Goal: Task Accomplishment & Management: Complete application form

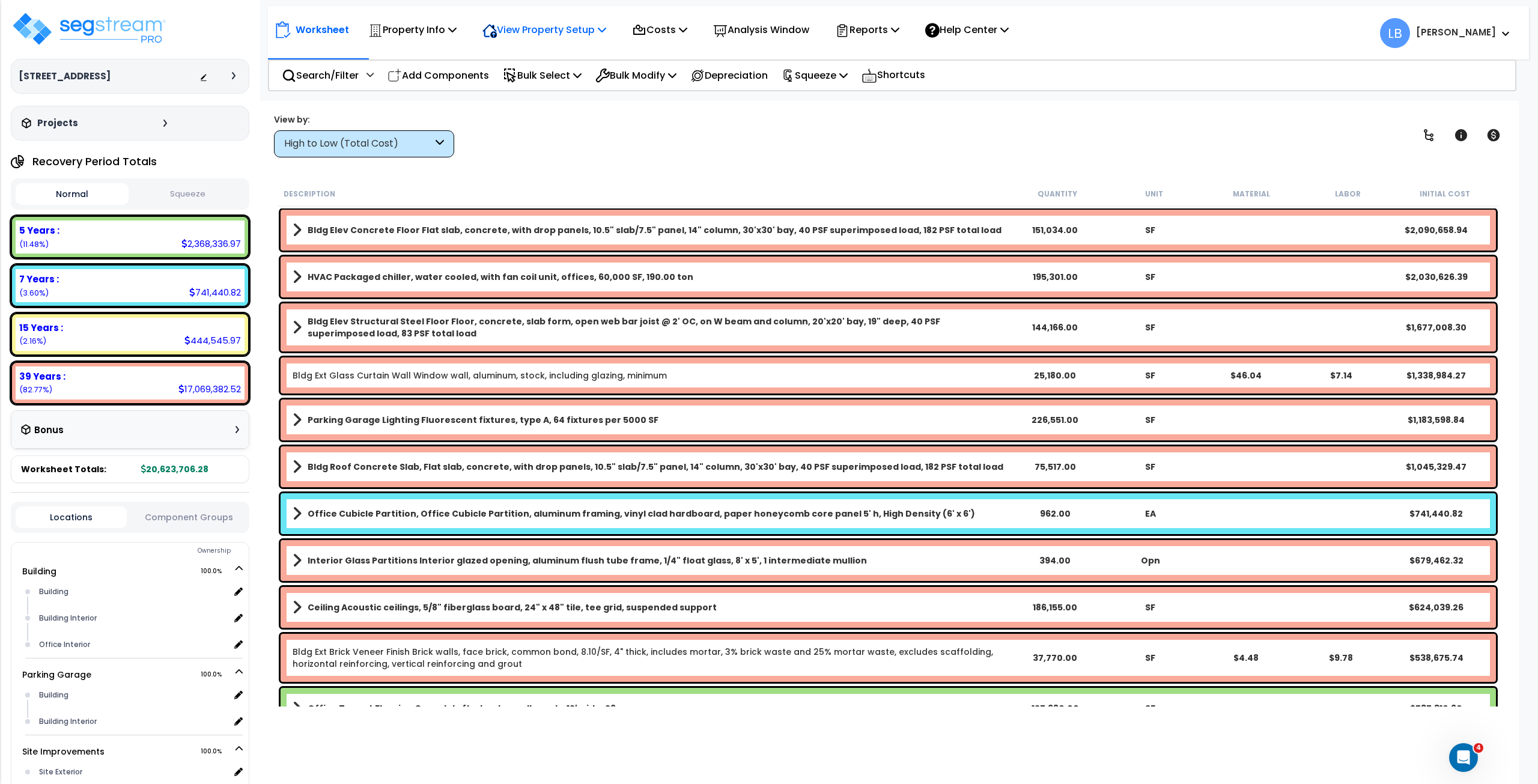
click at [532, 26] on p "View Property Setup" at bounding box center [544, 30] width 124 height 16
click at [526, 83] on link "View Questionnaire" at bounding box center [536, 82] width 119 height 24
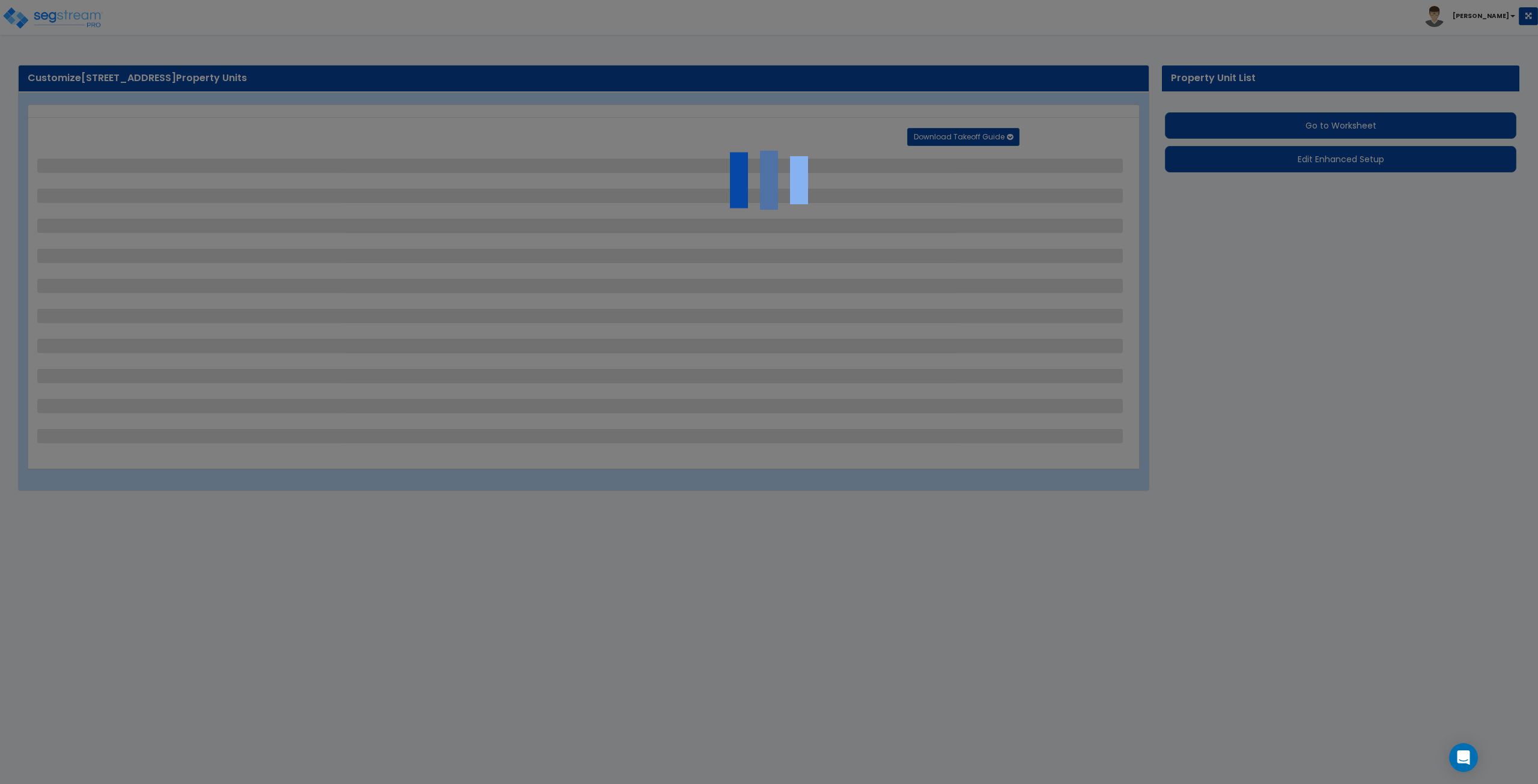
select select "2"
select select "1"
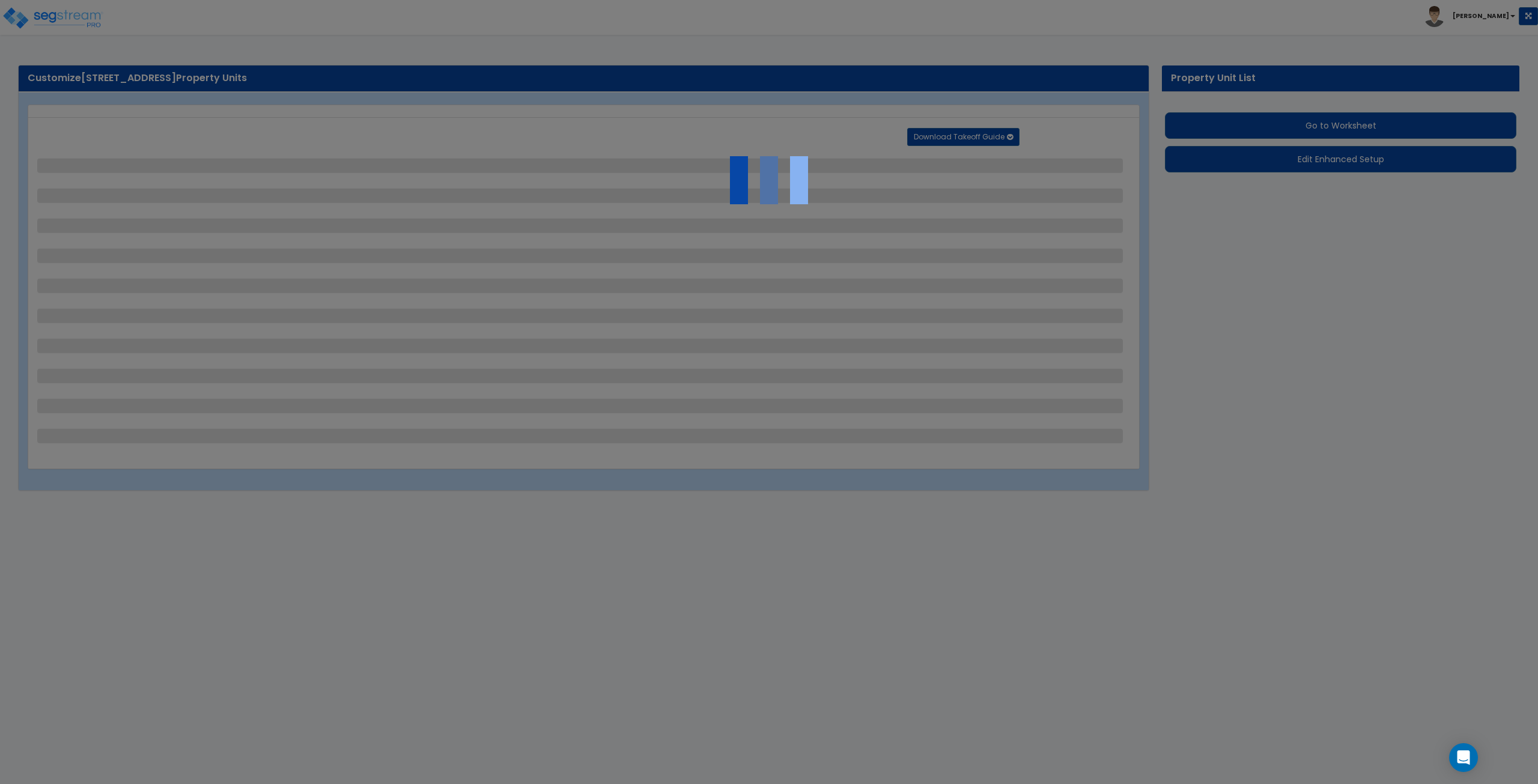
select select "4"
select select "3"
select select "1"
select select "2"
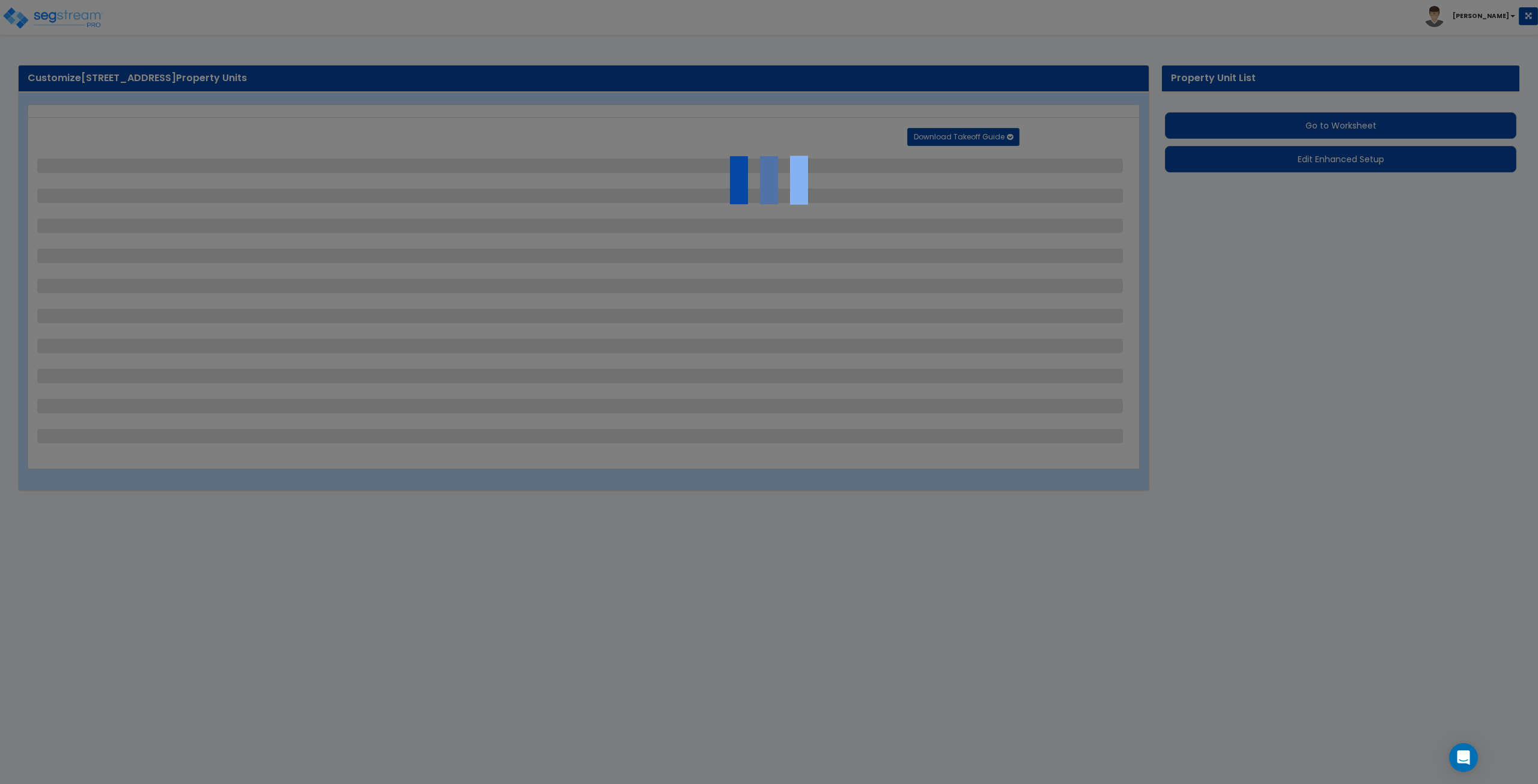
select select "1"
select select "4"
select select "1"
select select "2"
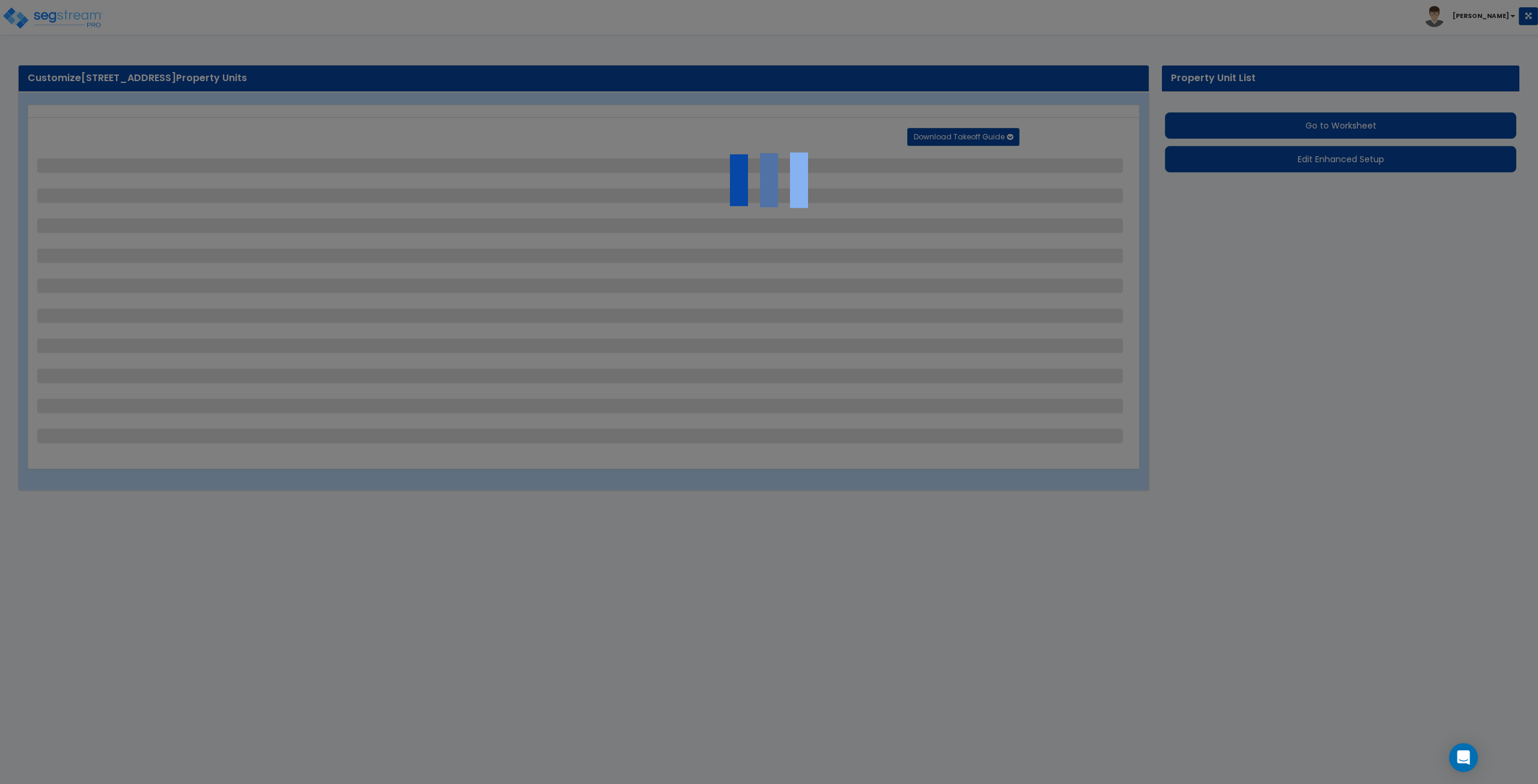
select select "2"
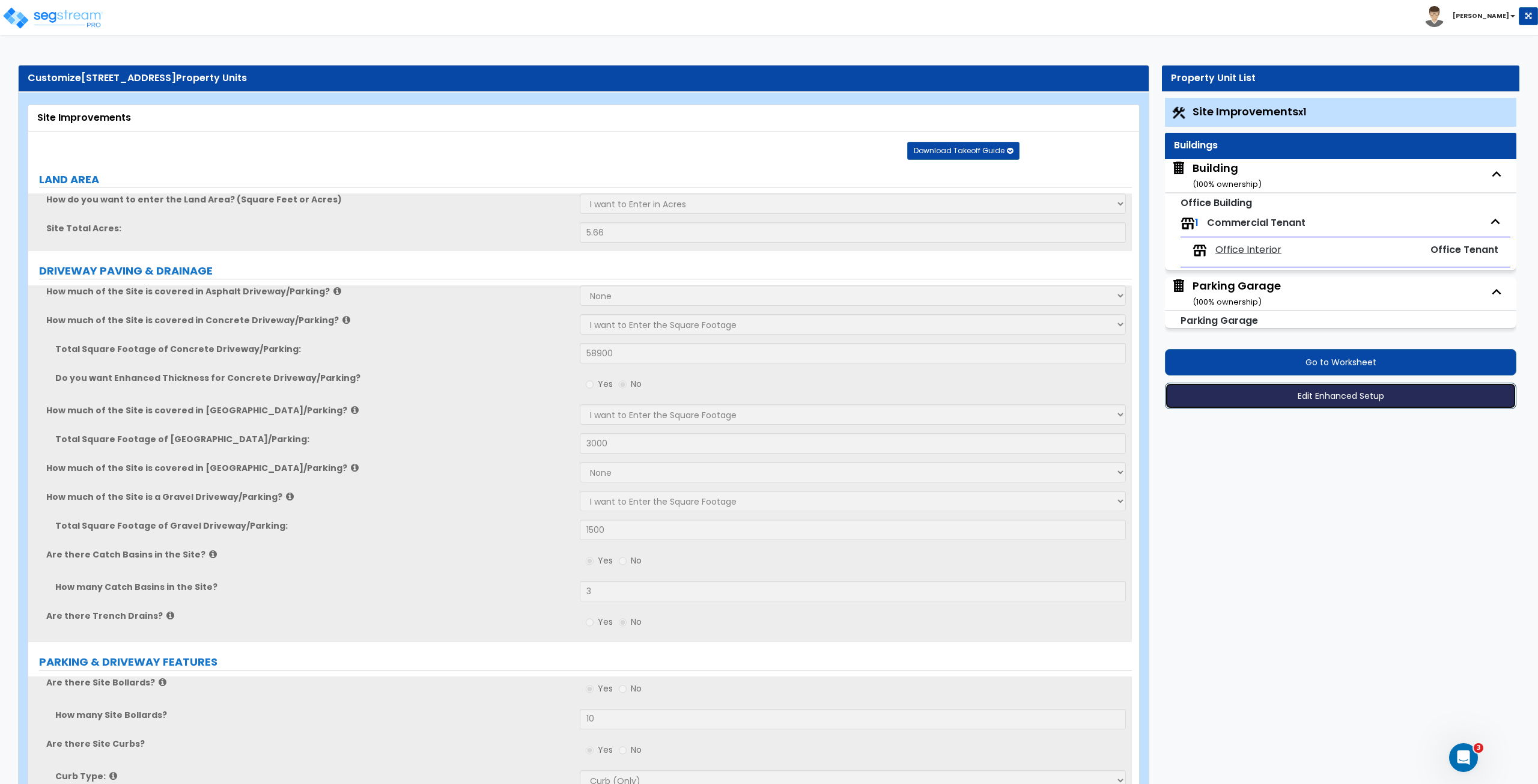
click at [1288, 398] on button "Edit Enhanced Setup" at bounding box center [1340, 396] width 351 height 26
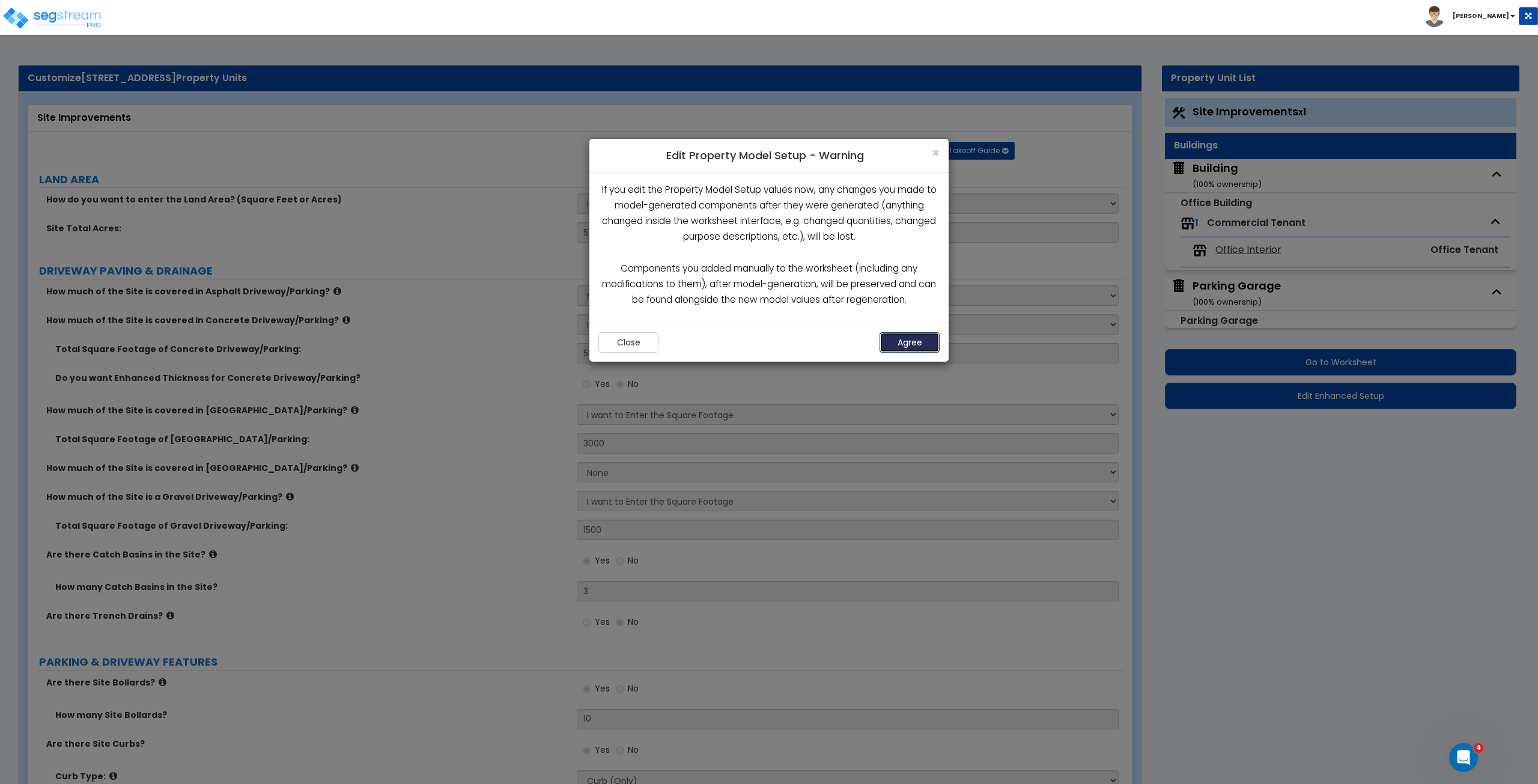
click at [915, 340] on button "Agree" at bounding box center [909, 342] width 60 height 20
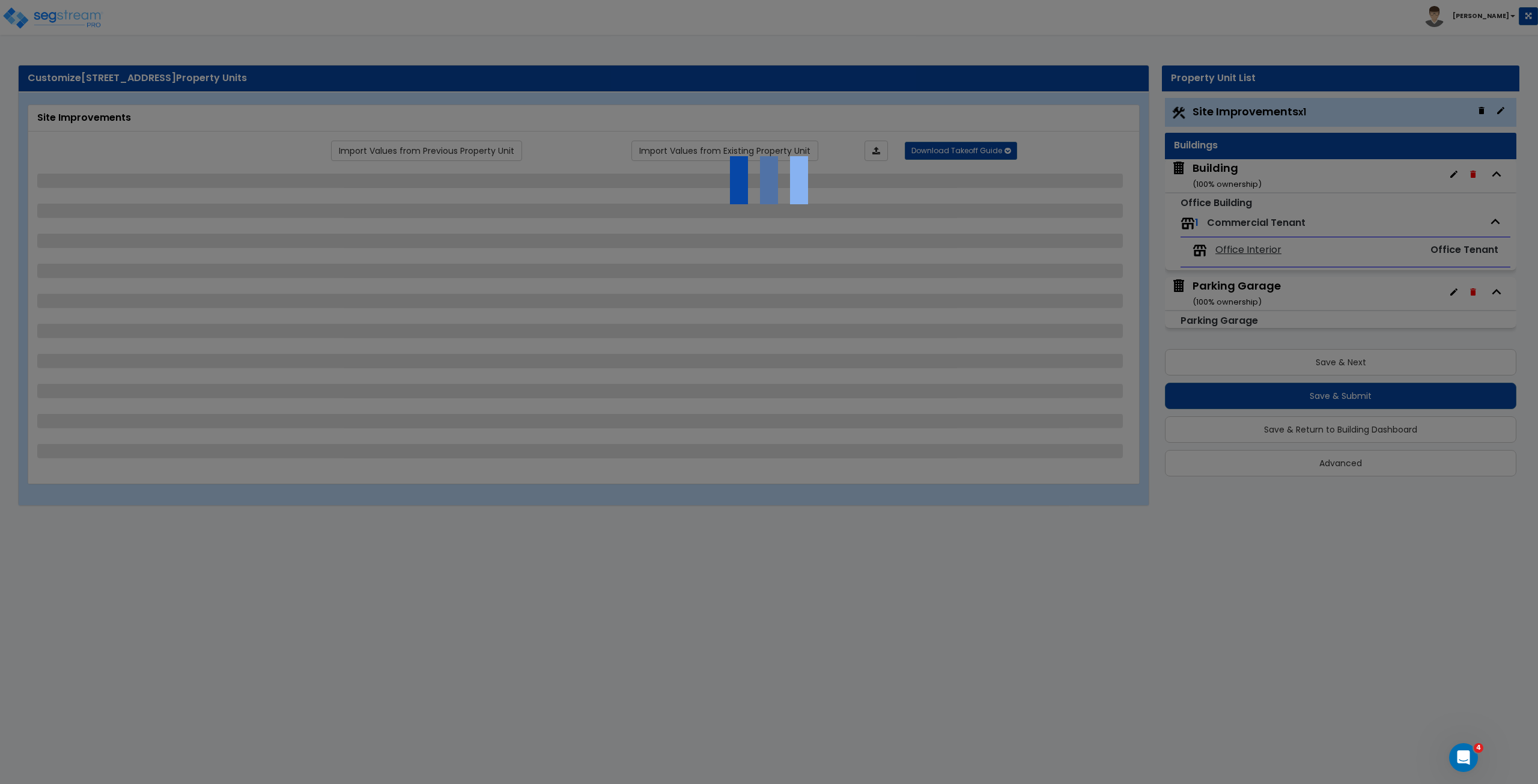
select select "2"
select select "1"
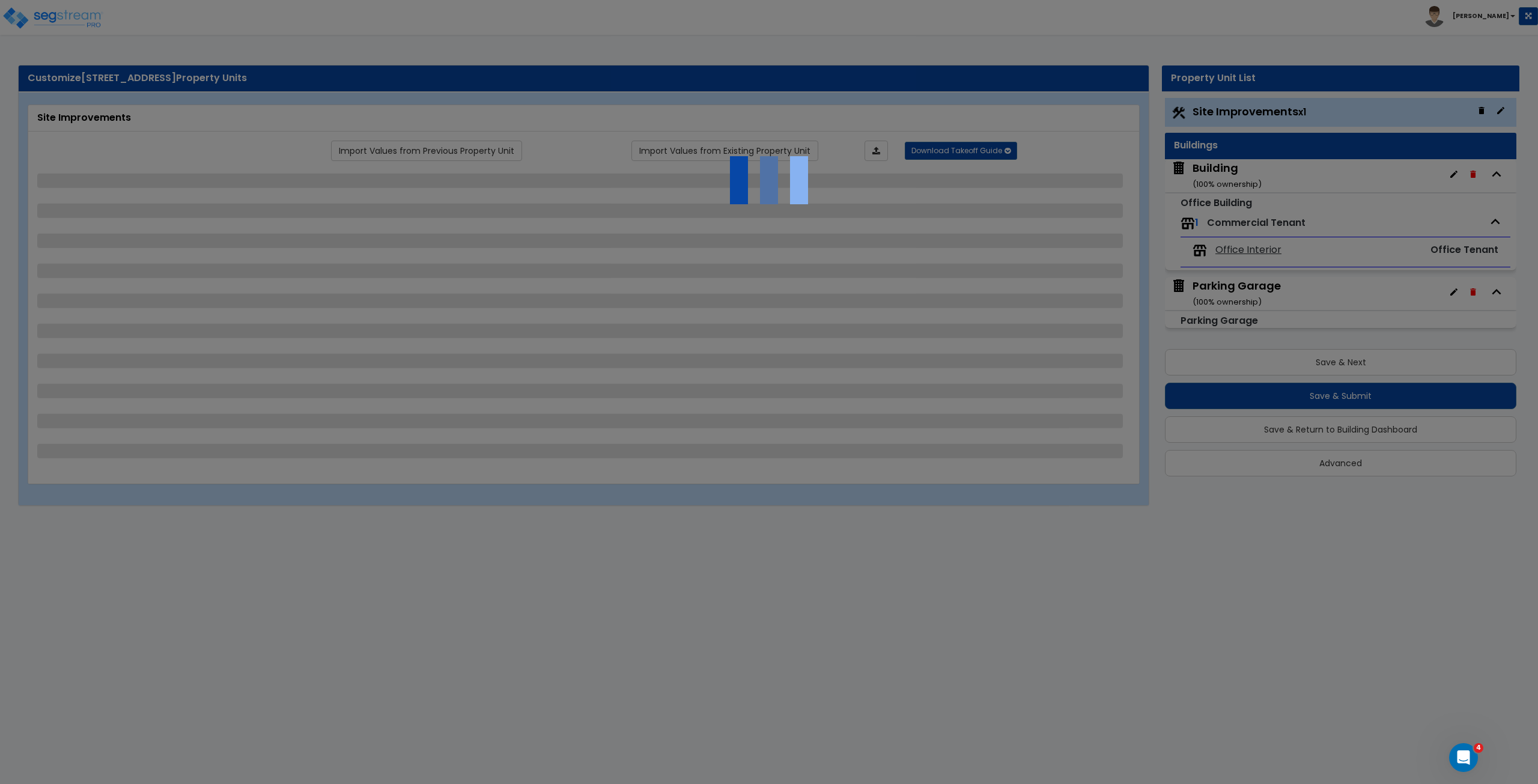
select select "4"
select select "3"
select select "1"
select select "2"
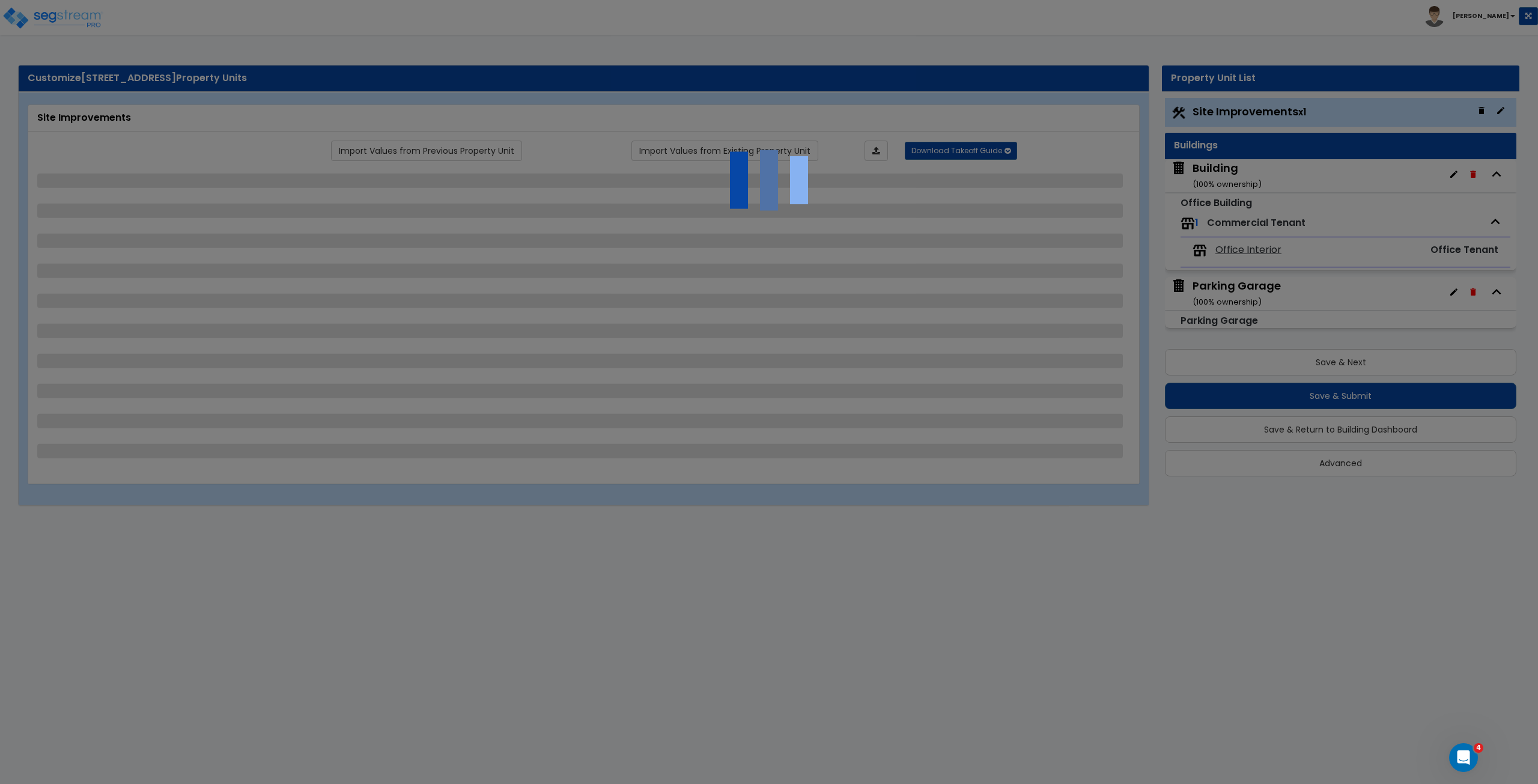
select select "1"
select select "4"
select select "1"
select select "2"
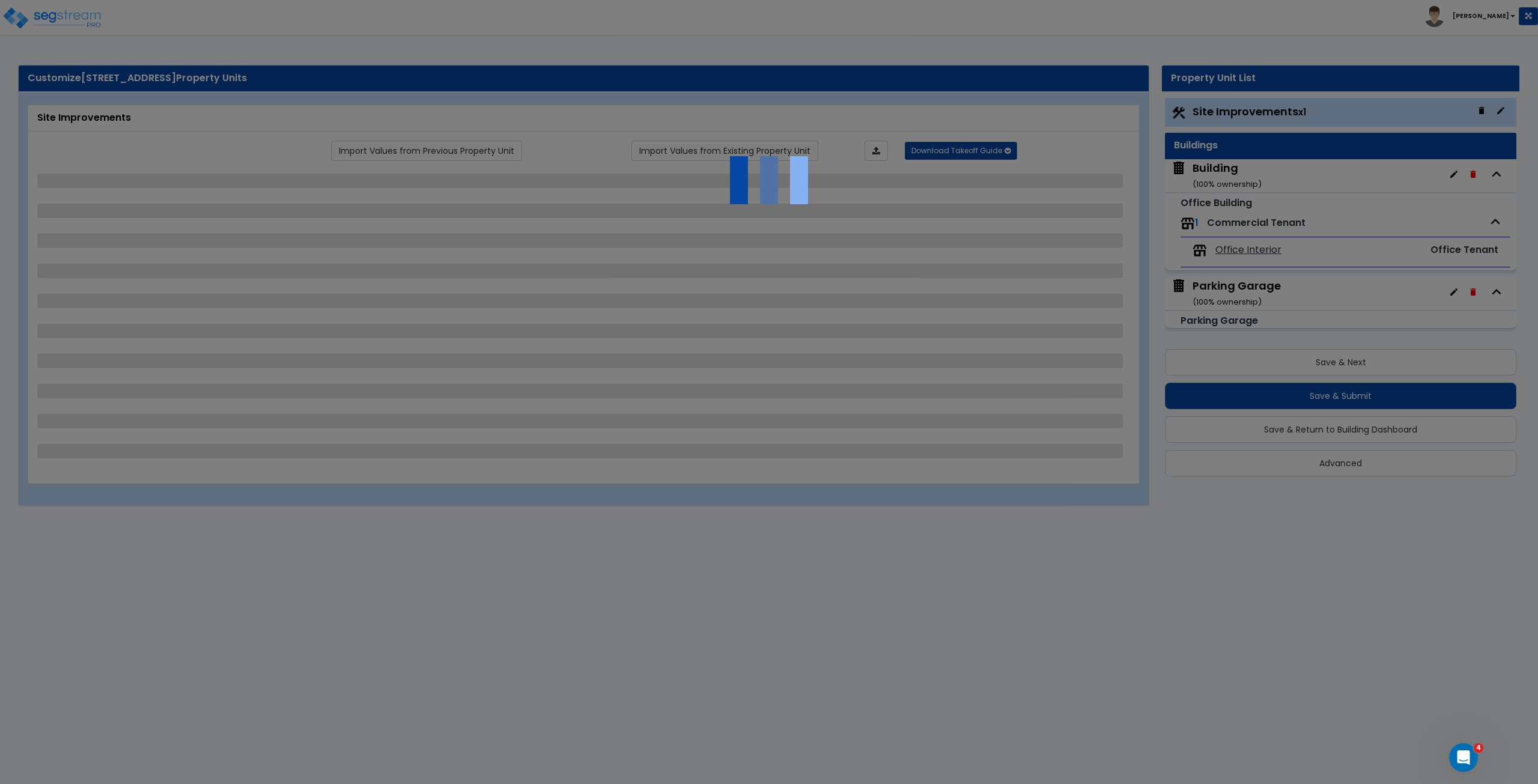
select select "2"
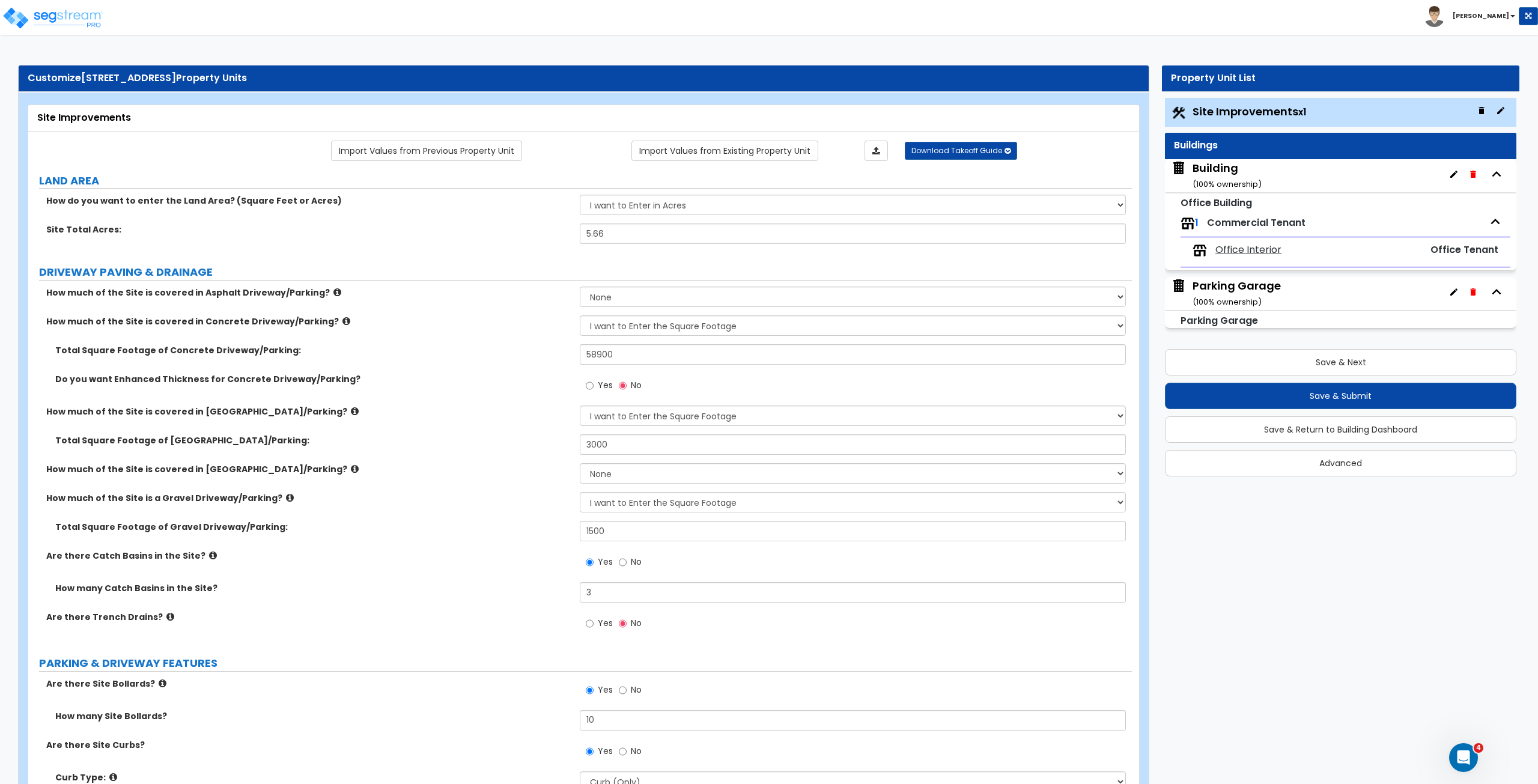
click at [1229, 172] on div "Building ( 100 % ownership)" at bounding box center [1227, 175] width 69 height 30
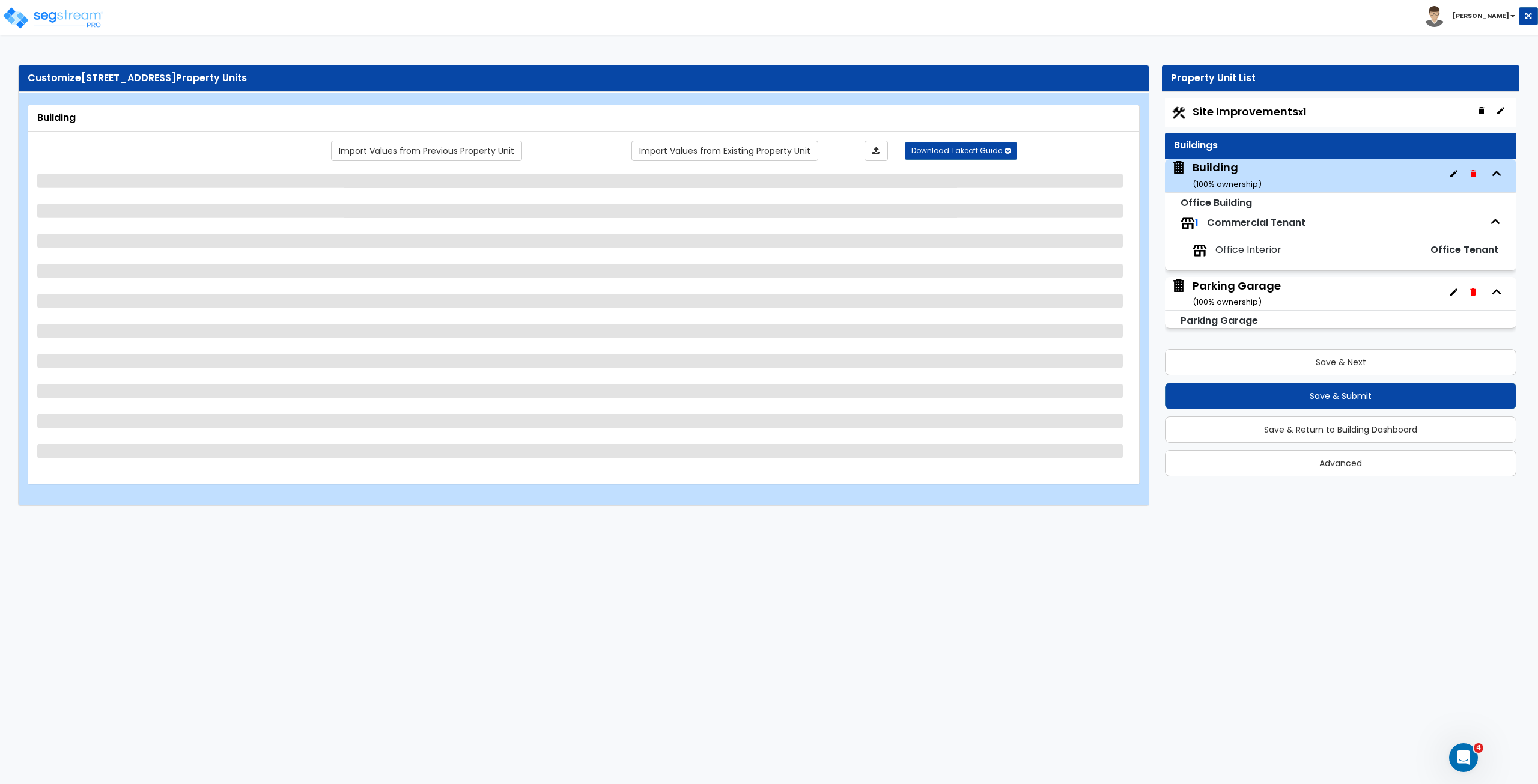
select select "1"
select select "3"
select select "4"
select select "1"
select select "2"
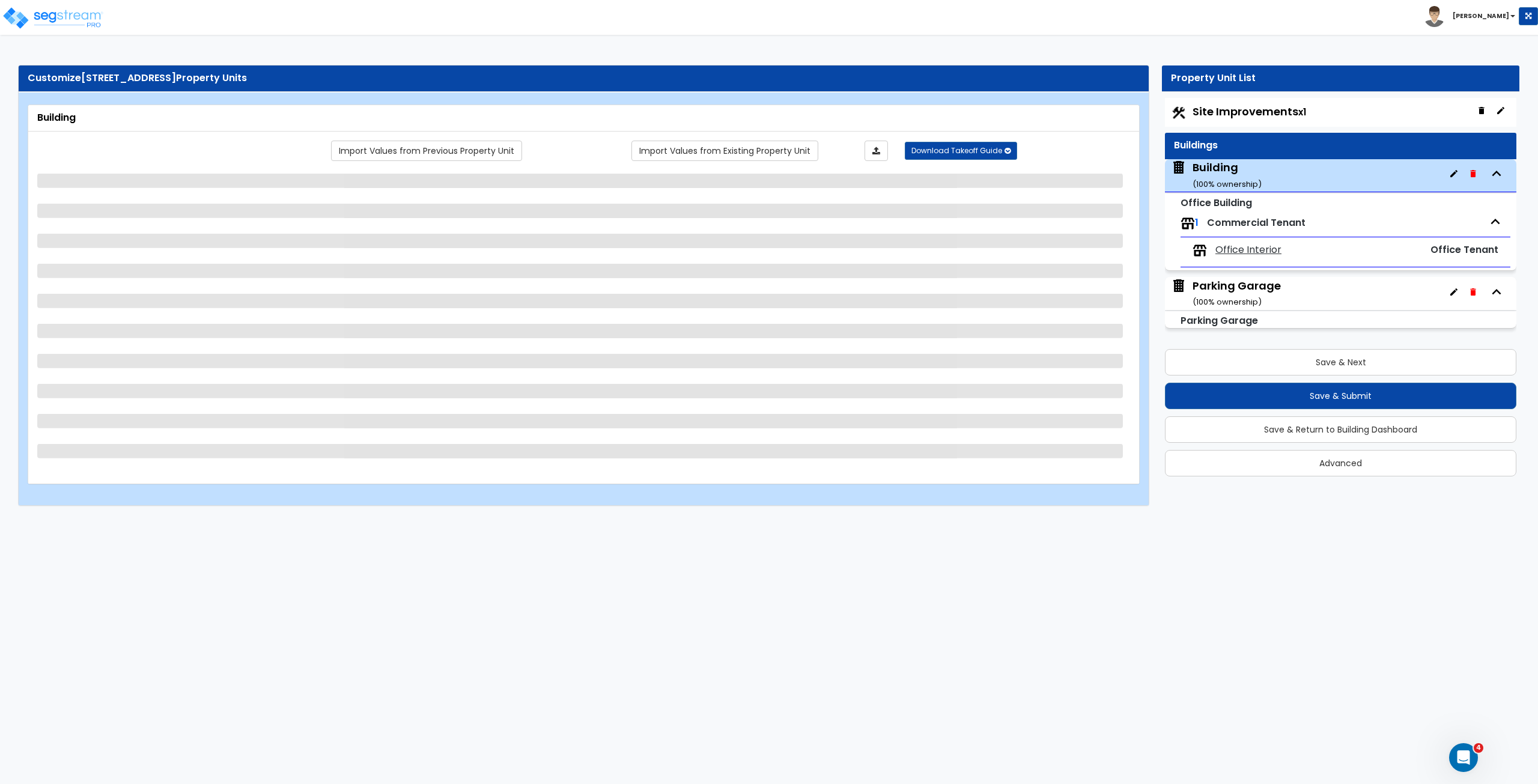
select select "2"
select select "13"
select select "2"
select select "3"
select select "2"
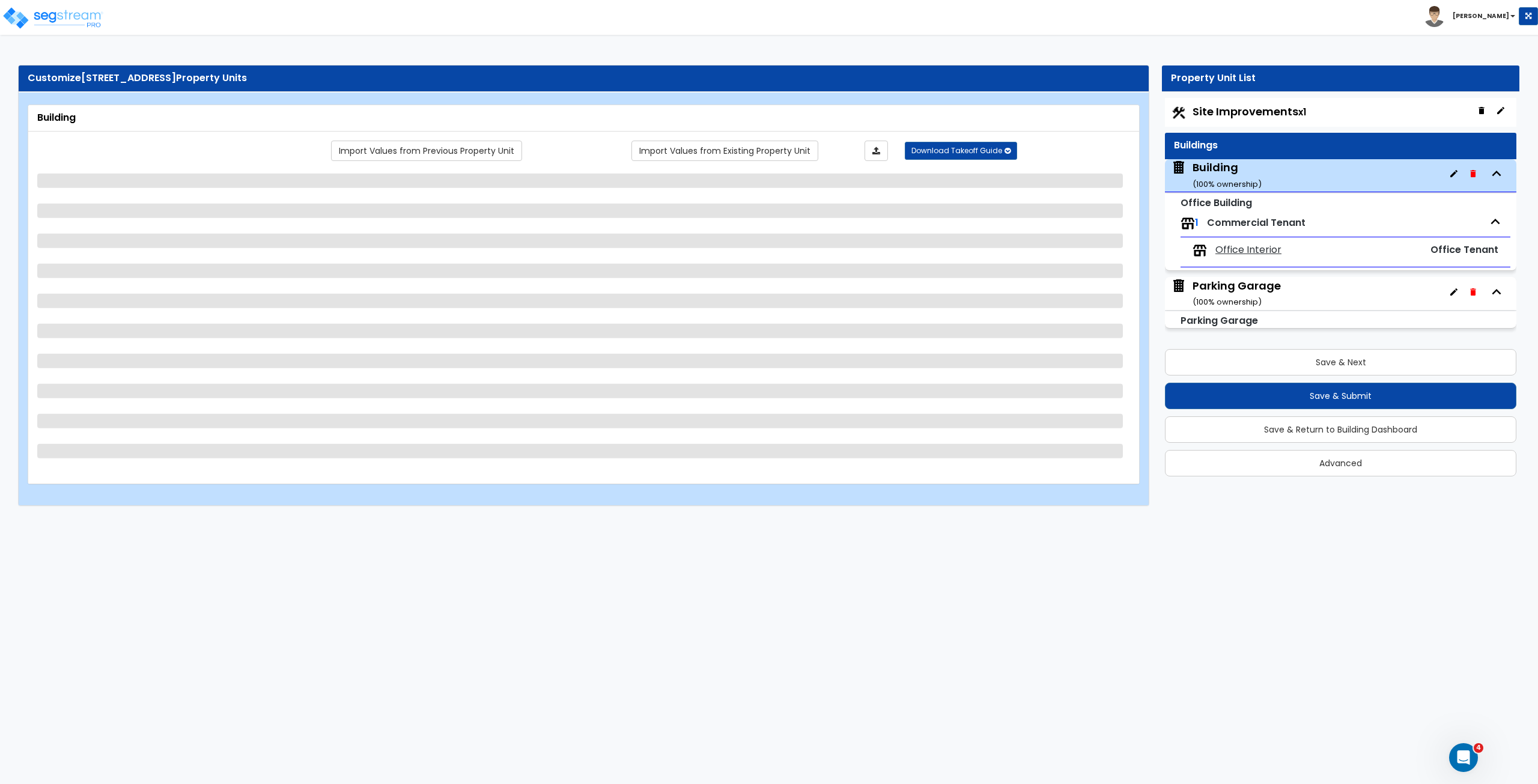
select select "5"
select select "1"
select select "2"
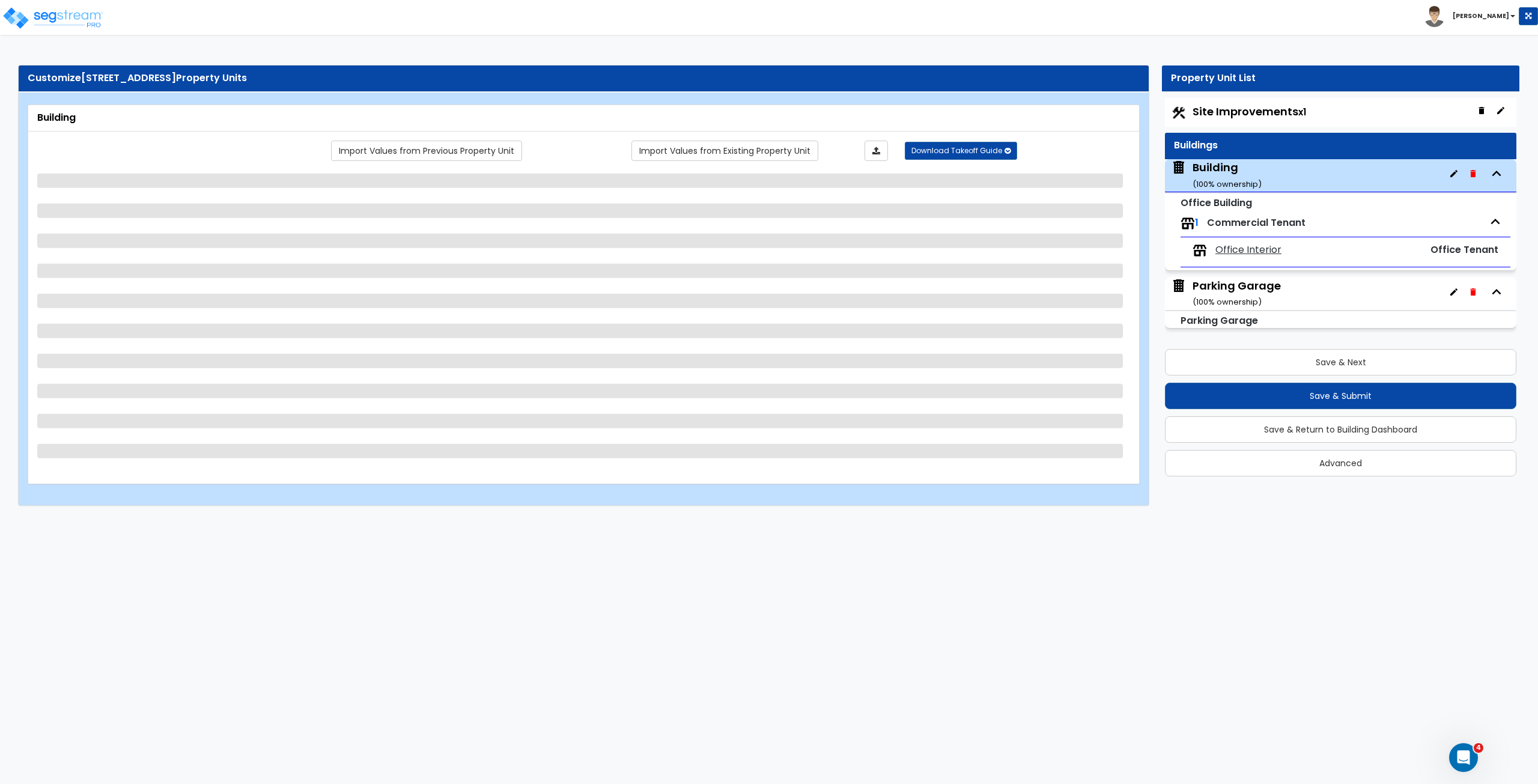
select select "1"
select select "12"
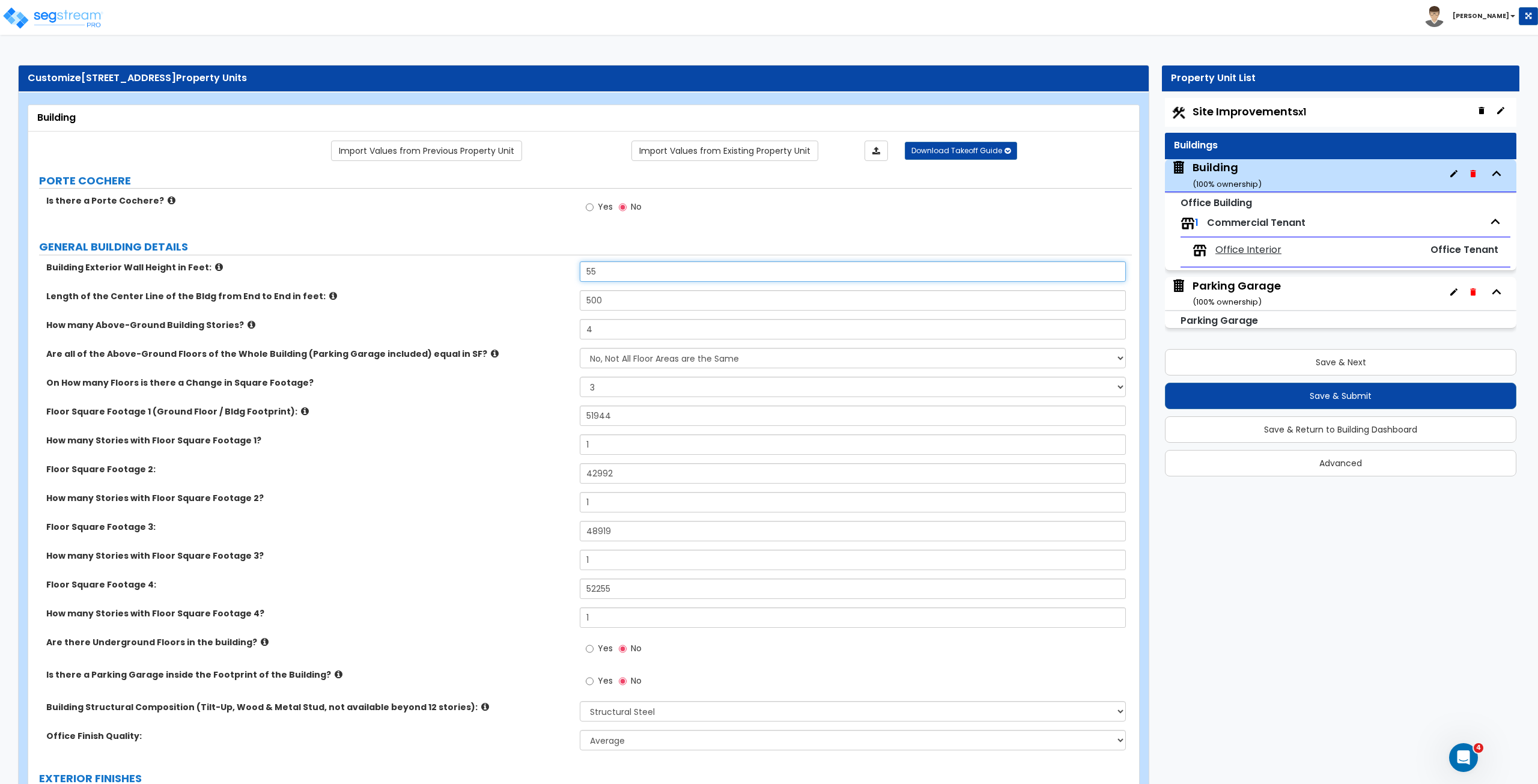
drag, startPoint x: 615, startPoint y: 271, endPoint x: 515, endPoint y: 260, distance: 100.6
click at [515, 261] on div "Building Exterior Wall Height in Feet: 55" at bounding box center [580, 275] width 1104 height 29
type input "40"
drag, startPoint x: 620, startPoint y: 305, endPoint x: 505, endPoint y: 296, distance: 115.4
click at [505, 296] on div "Length of the Center Line of the Bldg from End to End in feet: 500" at bounding box center [580, 304] width 1104 height 29
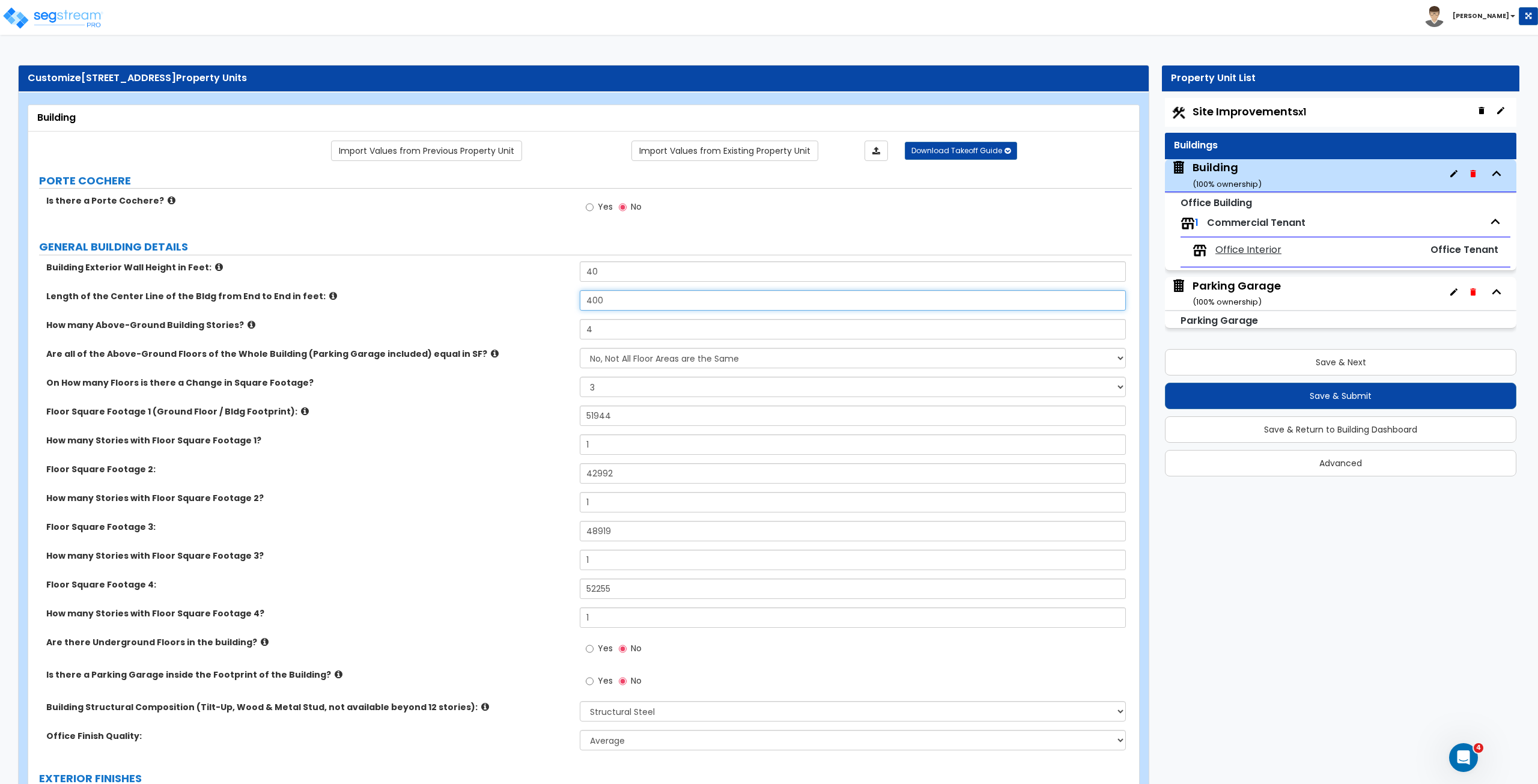
type input "400"
click at [508, 321] on label "How many Above-Ground Building Stories?" at bounding box center [308, 325] width 524 height 12
click at [1322, 396] on button "Save & Submit" at bounding box center [1340, 396] width 351 height 26
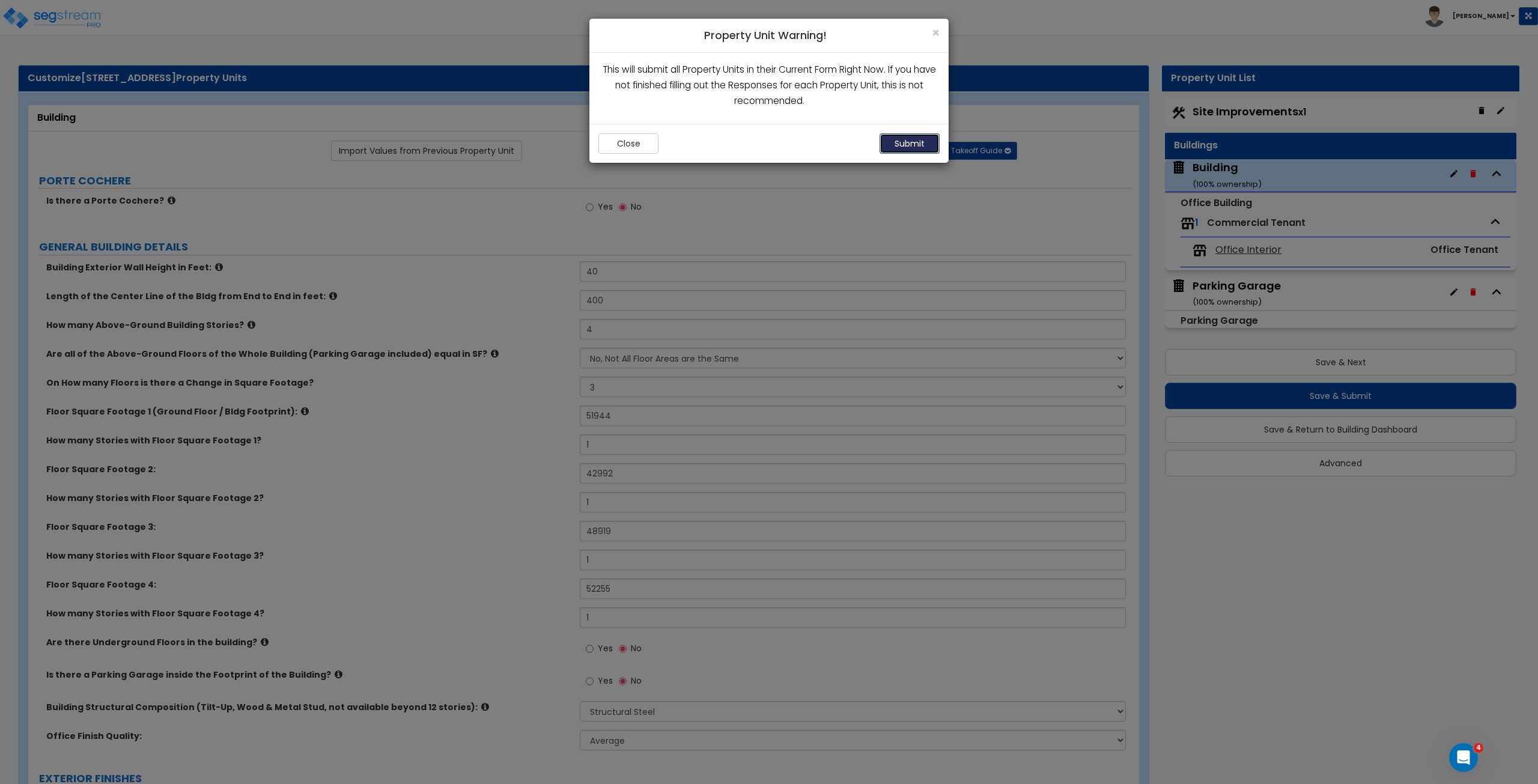
click at [909, 139] on button "Submit" at bounding box center [909, 143] width 60 height 20
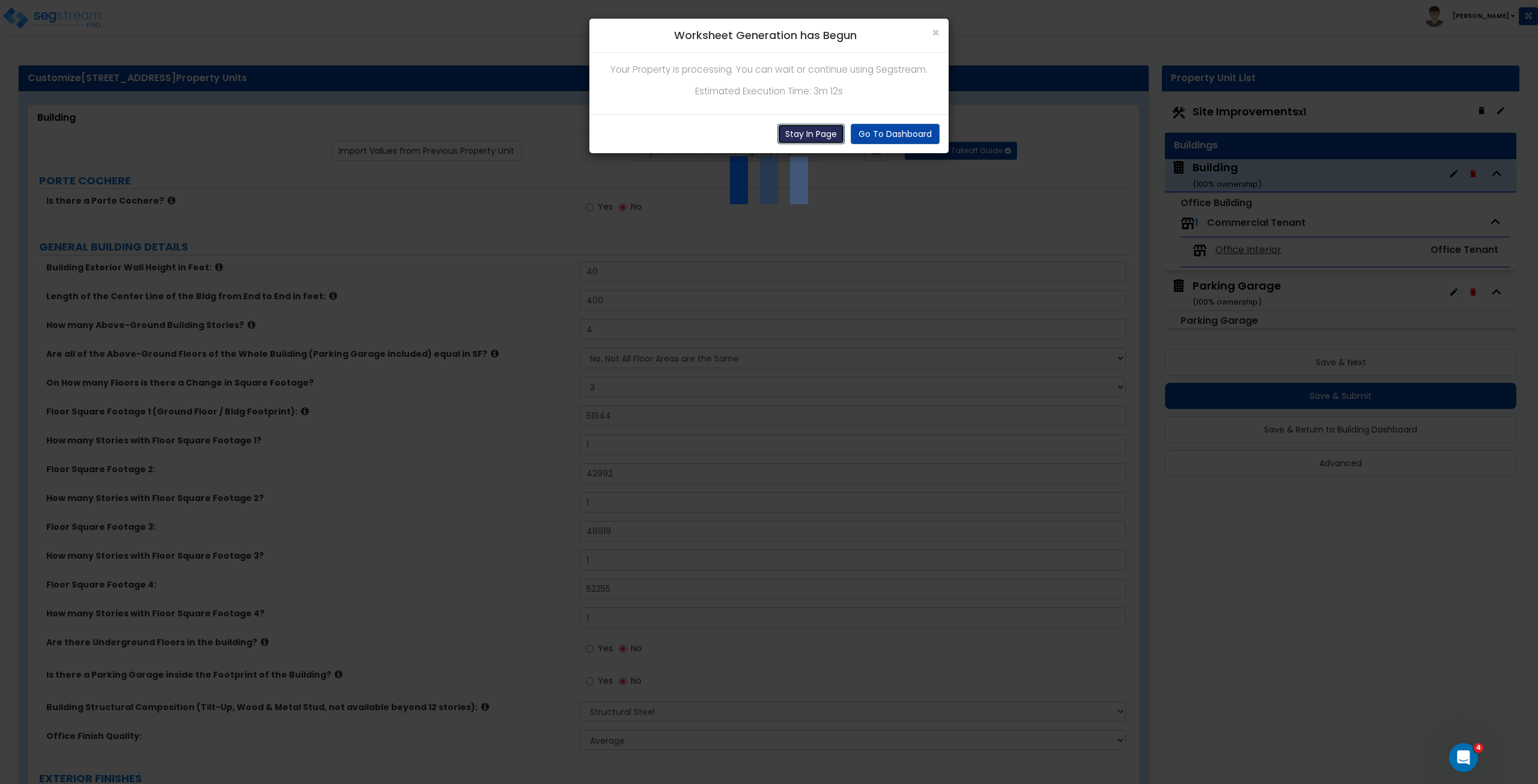
click at [813, 137] on button "Stay In Page" at bounding box center [810, 133] width 67 height 20
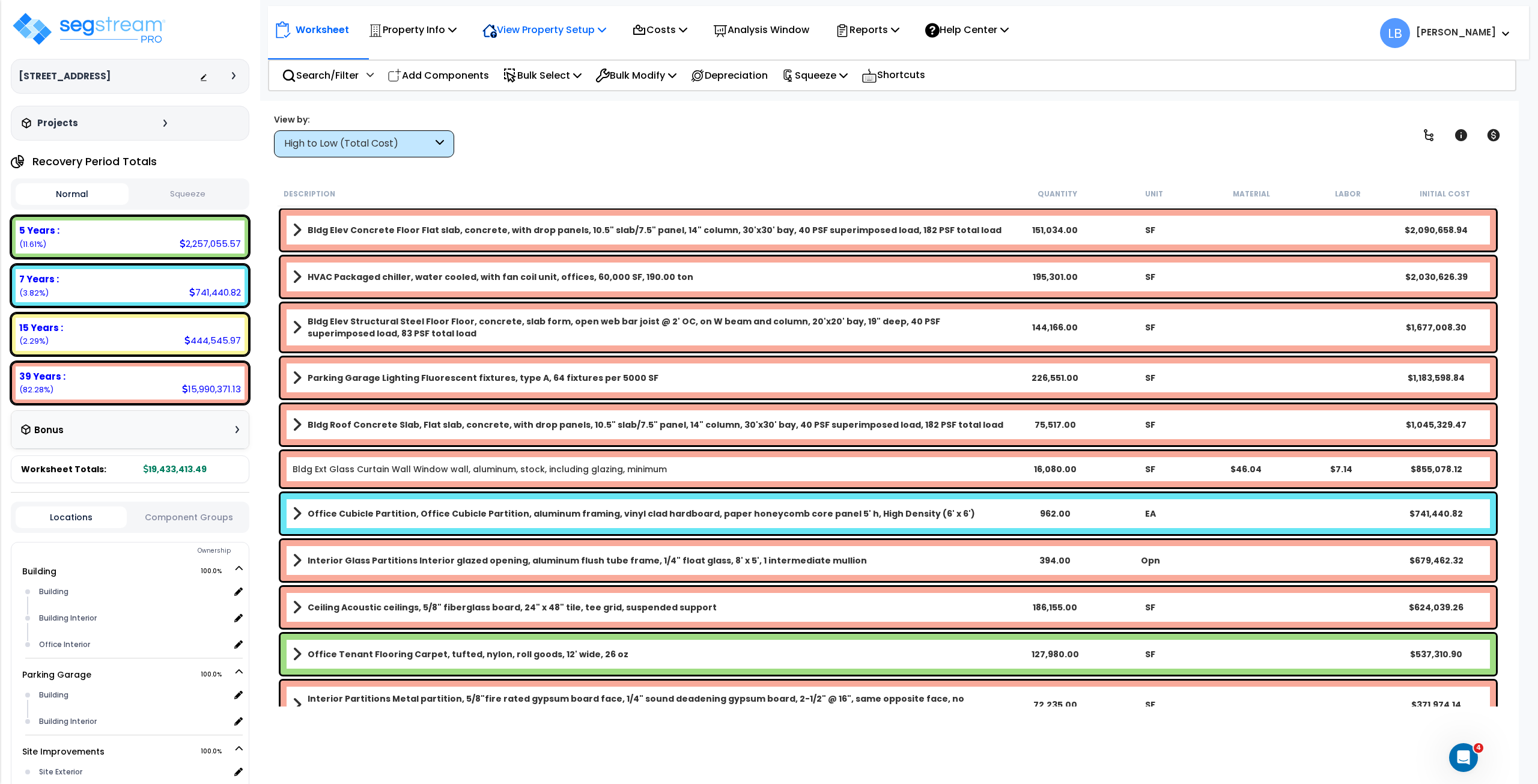
click at [556, 29] on p "View Property Setup" at bounding box center [544, 30] width 124 height 16
click at [550, 79] on link "View Questionnaire" at bounding box center [536, 82] width 119 height 24
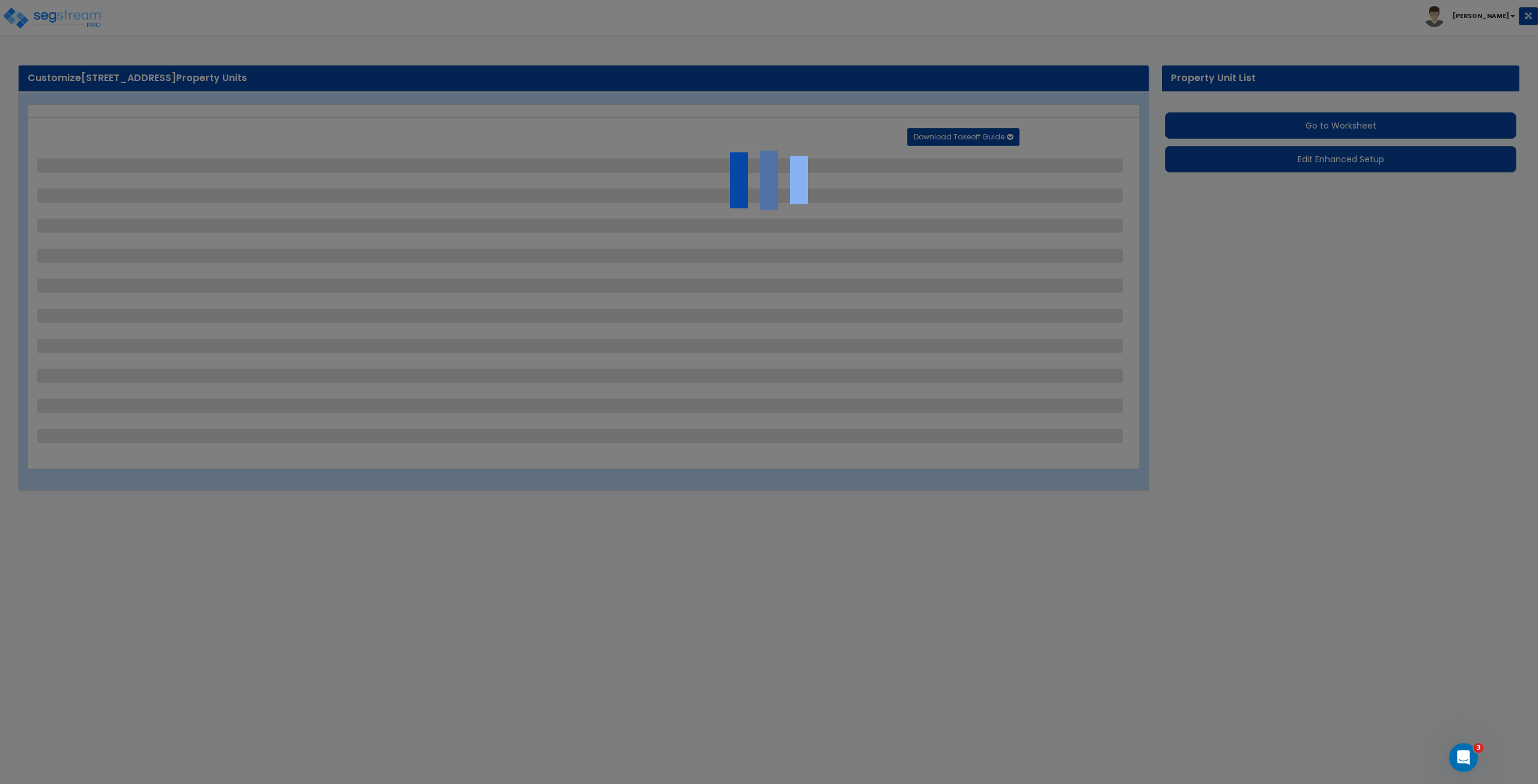
select select "2"
select select "1"
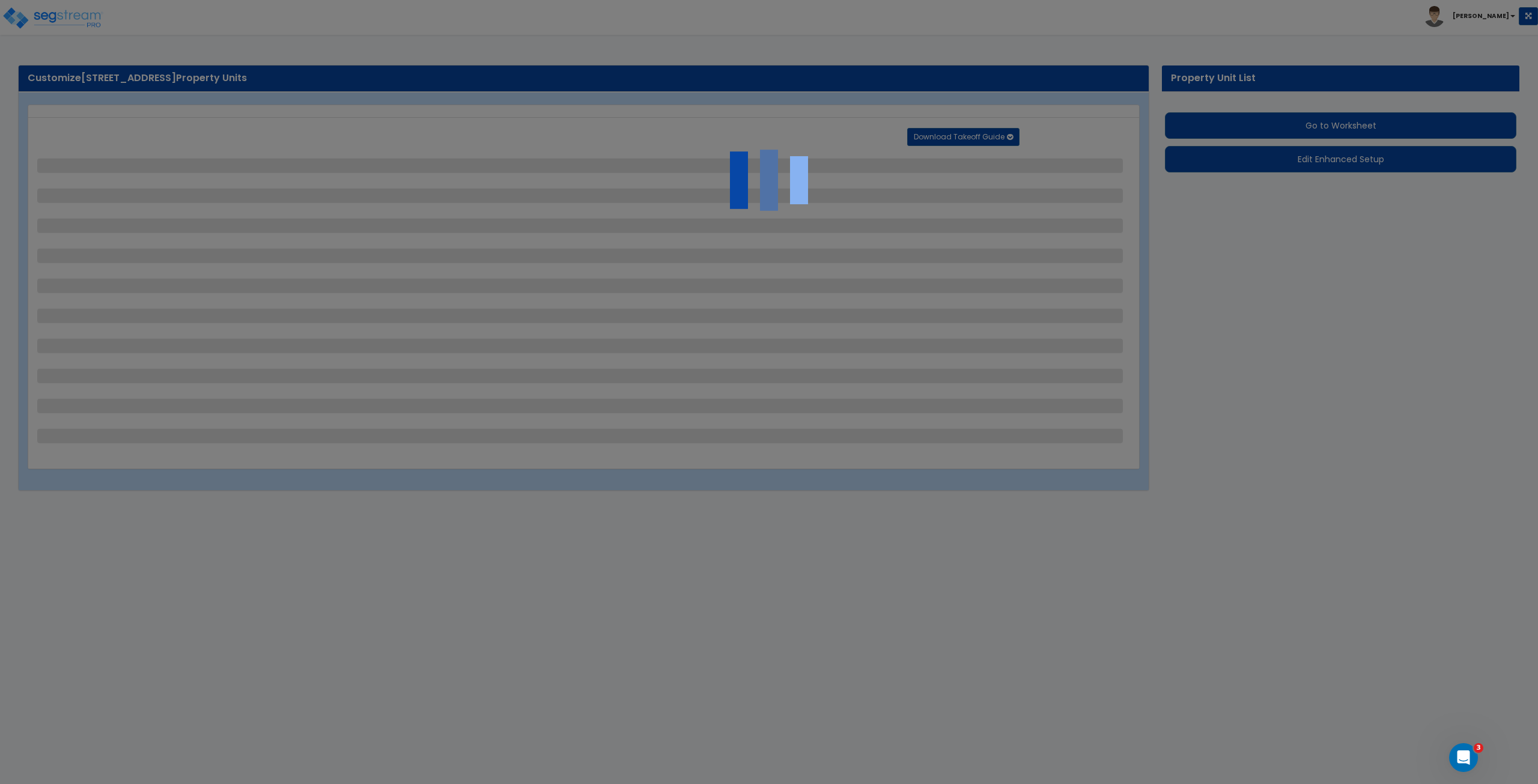
select select "4"
select select "3"
select select "1"
select select "2"
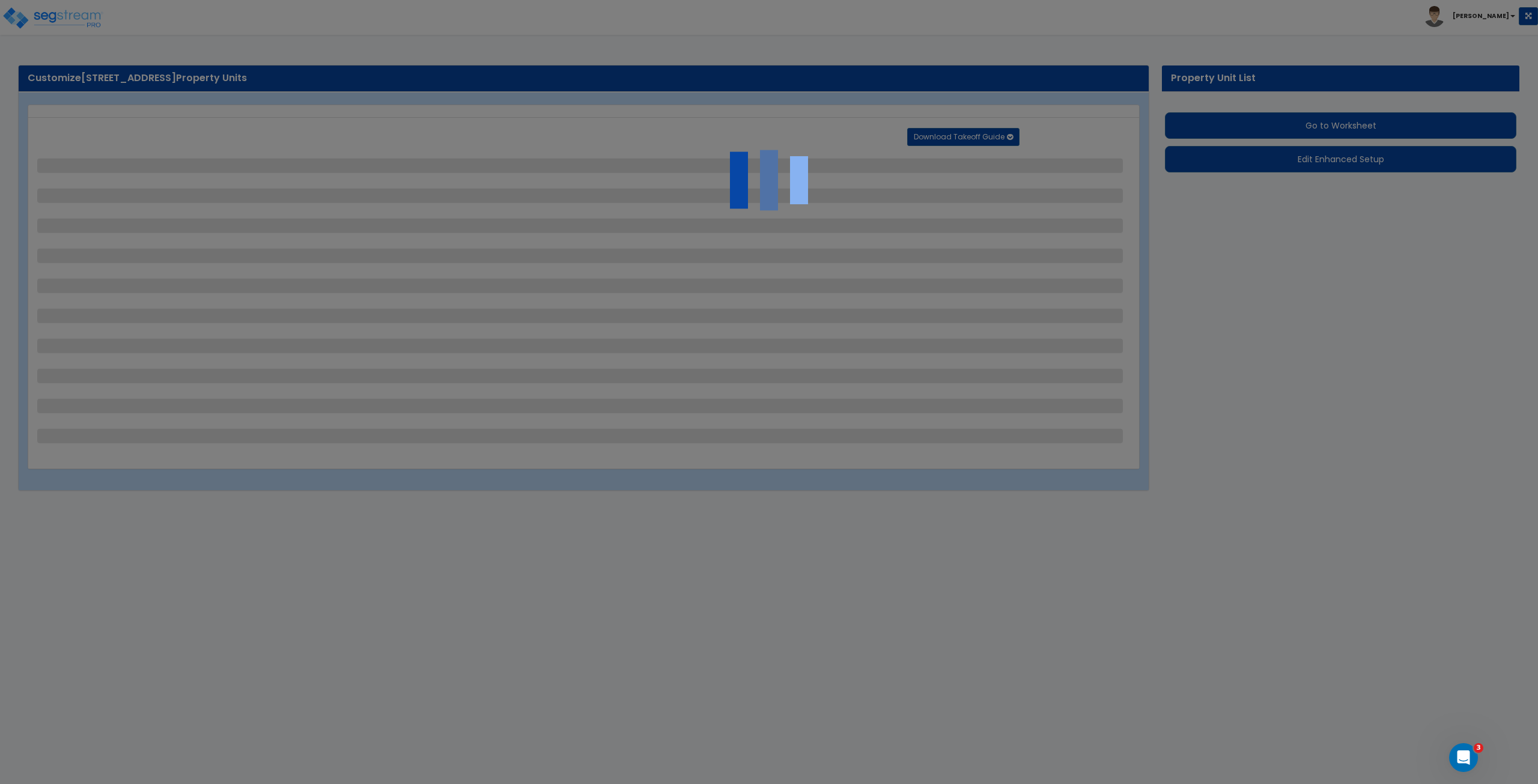
select select "1"
select select "4"
select select "1"
select select "2"
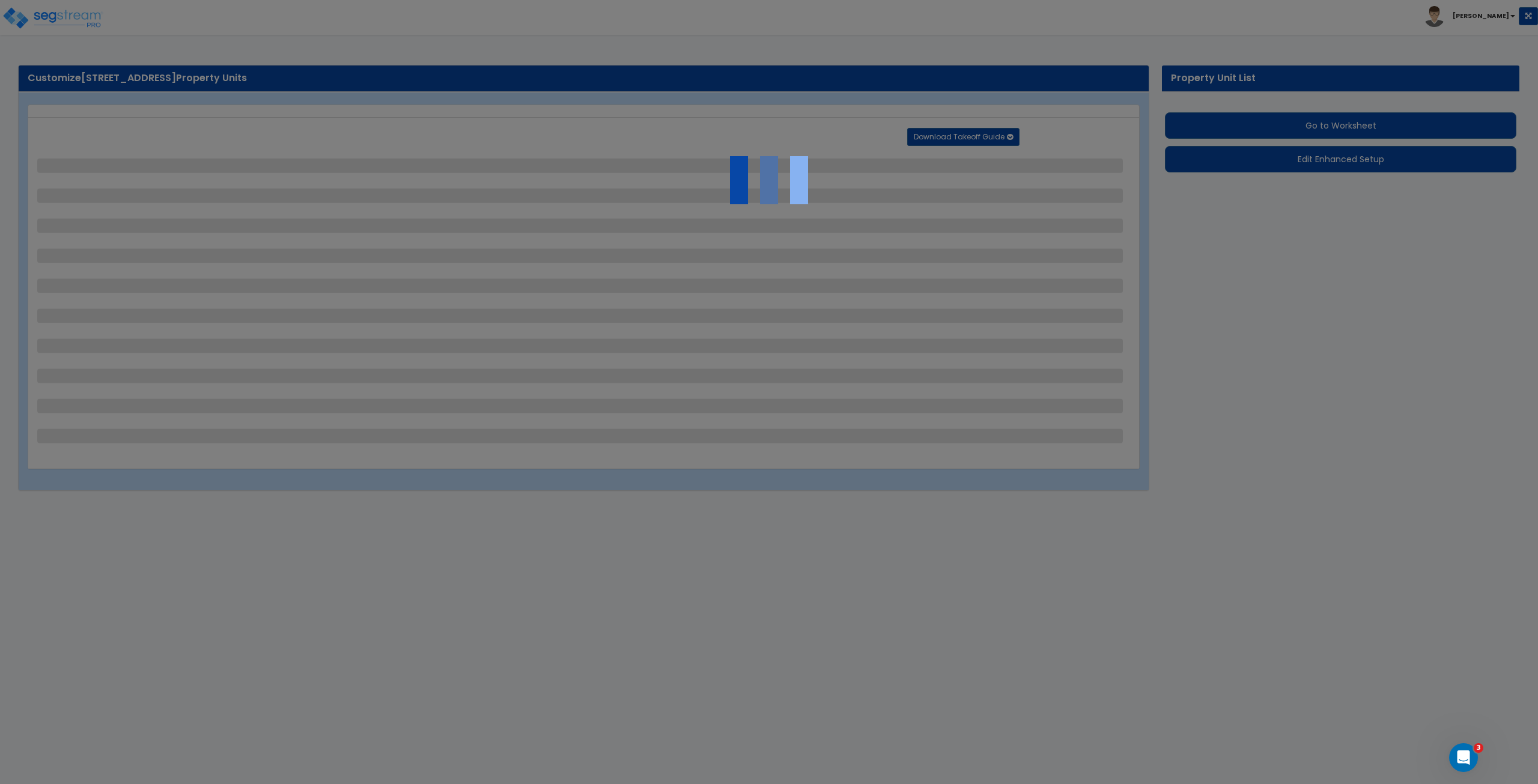
select select "2"
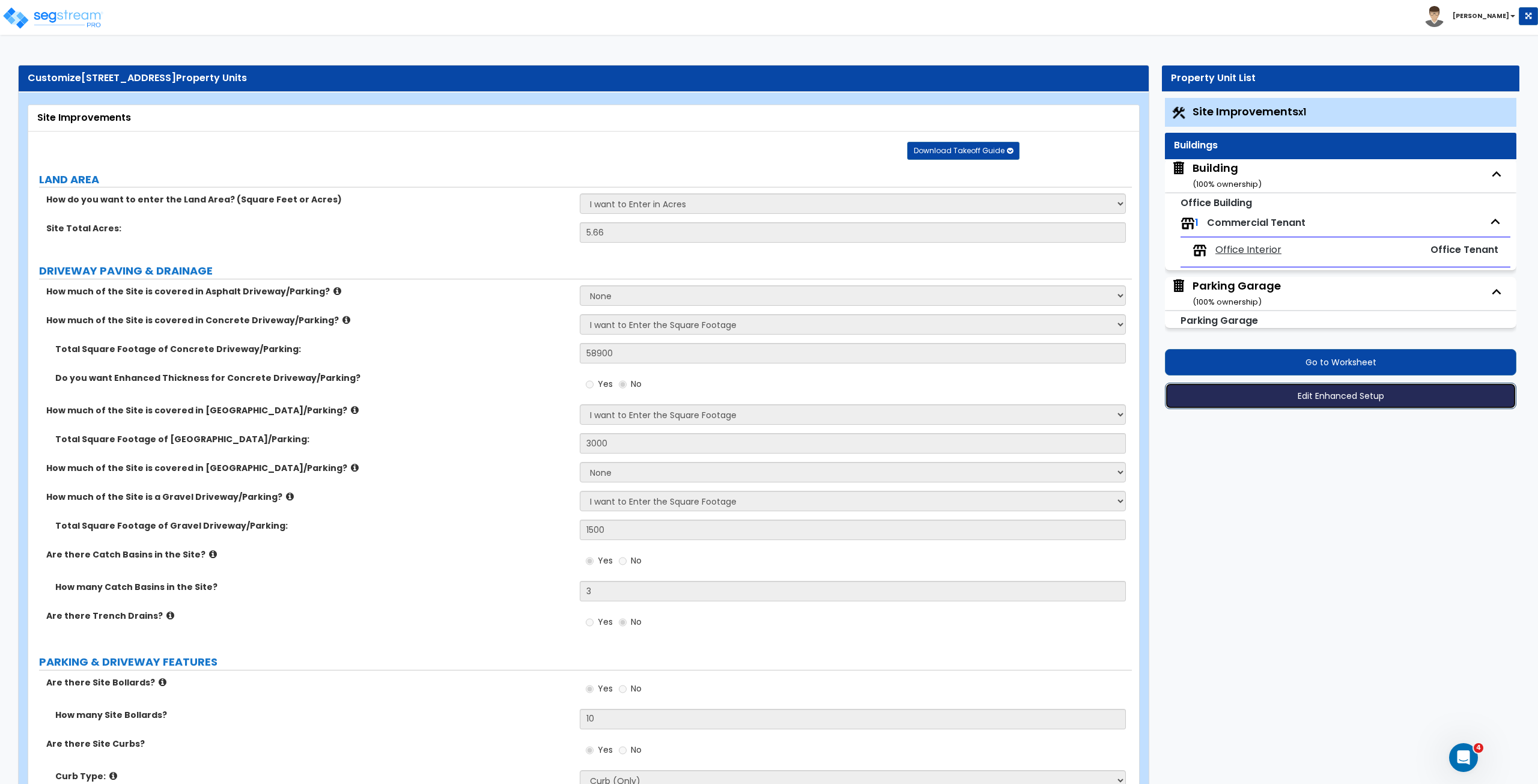
click at [1317, 395] on button "Edit Enhanced Setup" at bounding box center [1340, 396] width 351 height 26
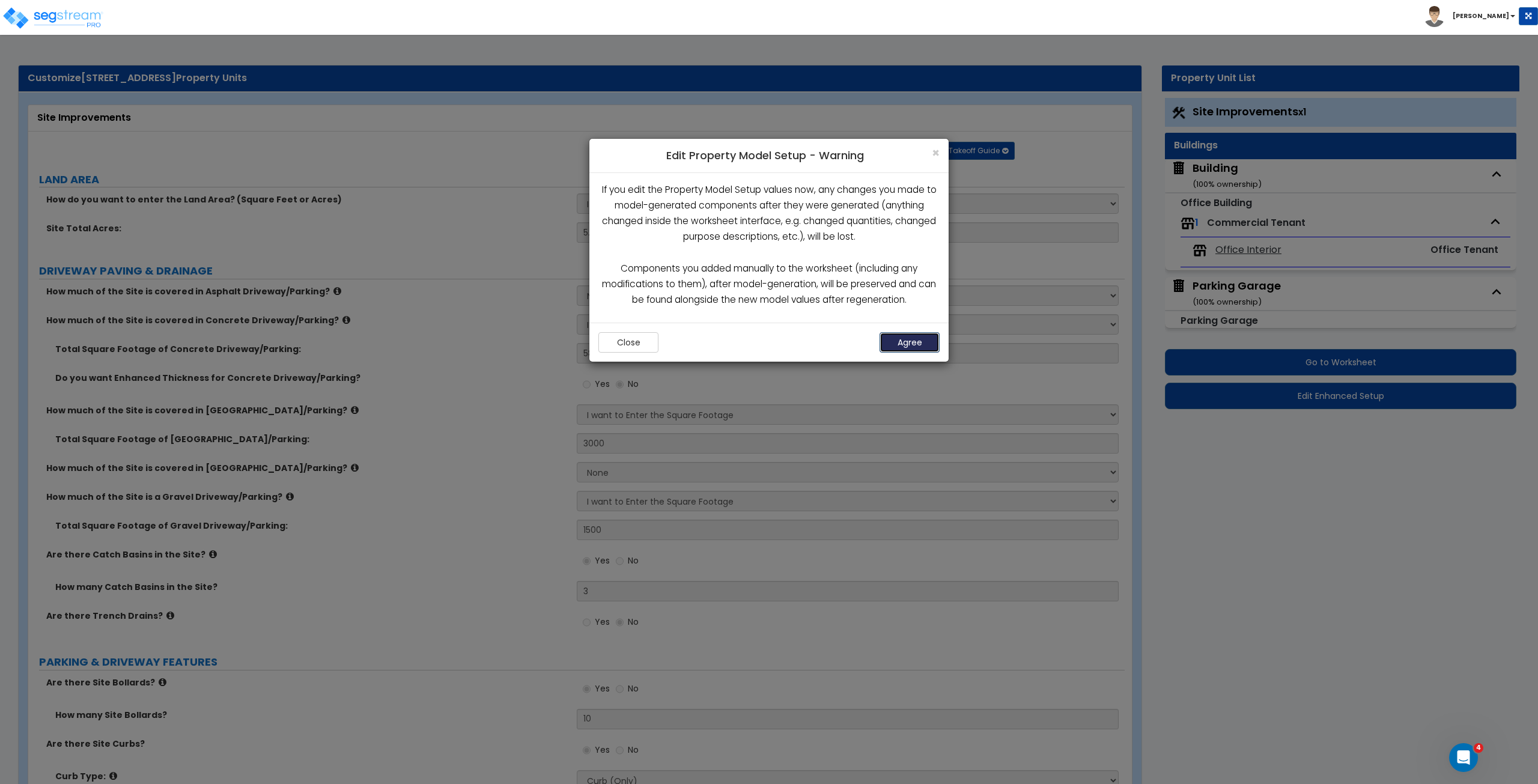
click at [925, 338] on button "Agree" at bounding box center [909, 342] width 60 height 20
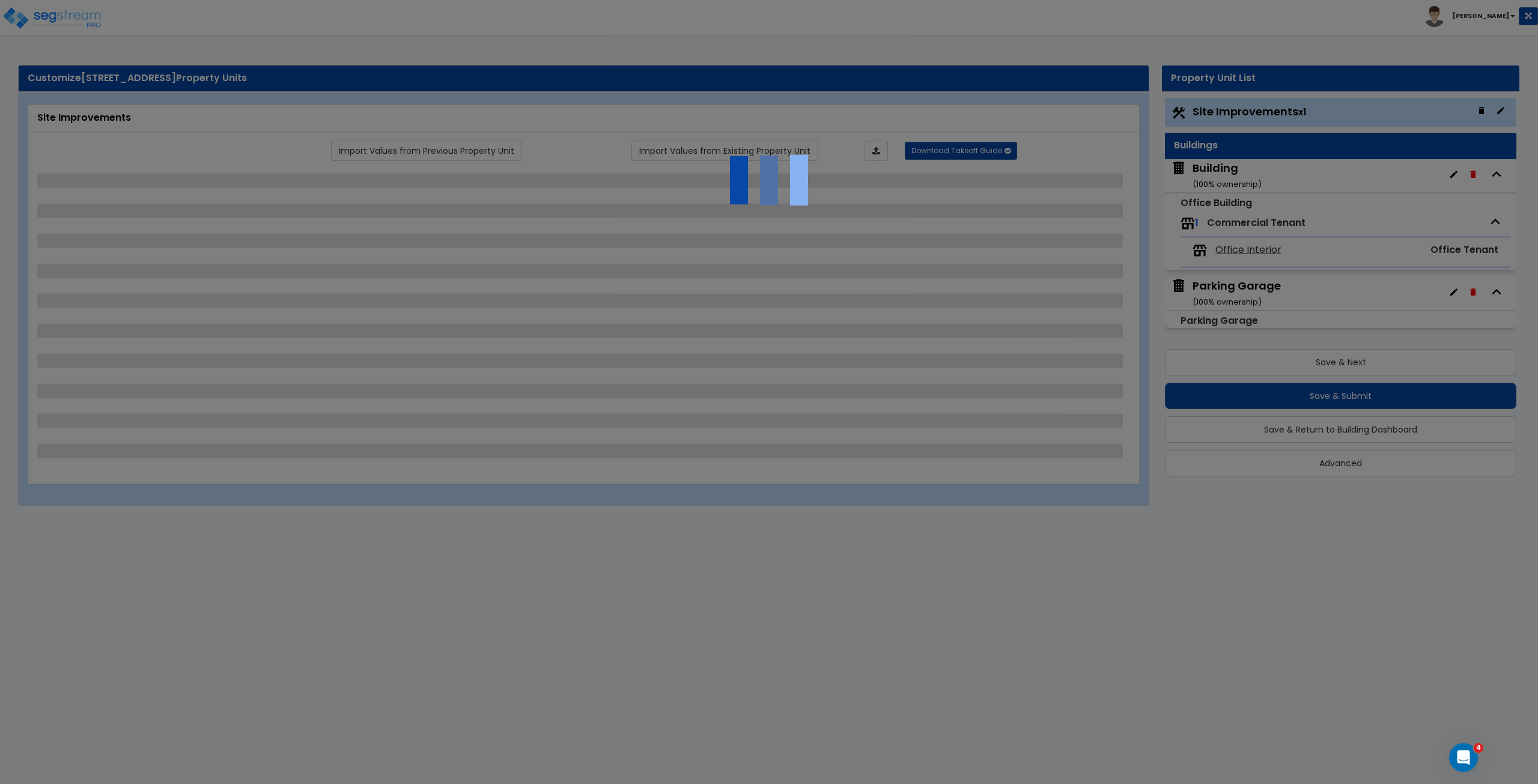
select select "2"
select select "1"
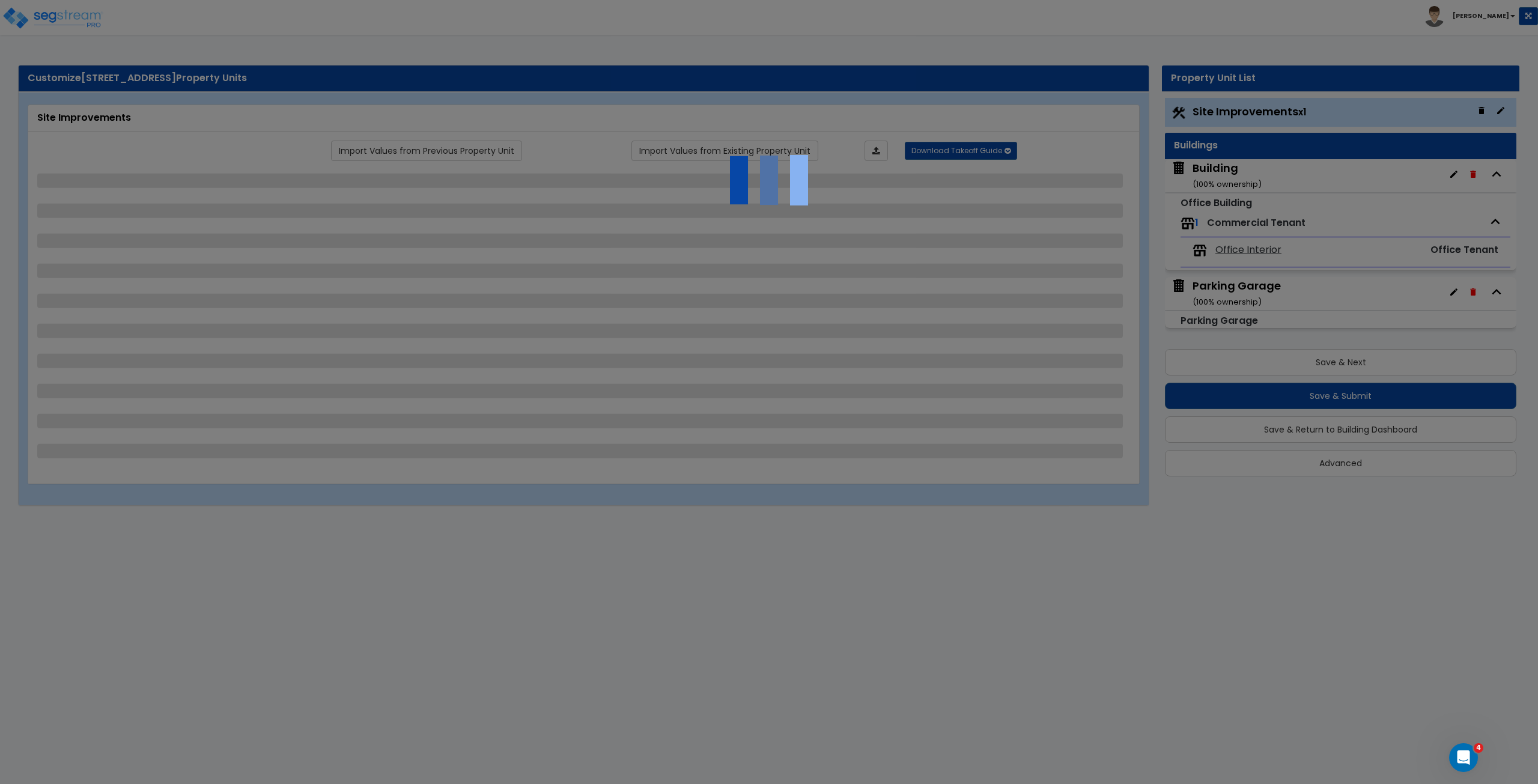
select select "4"
select select "3"
select select "1"
select select "2"
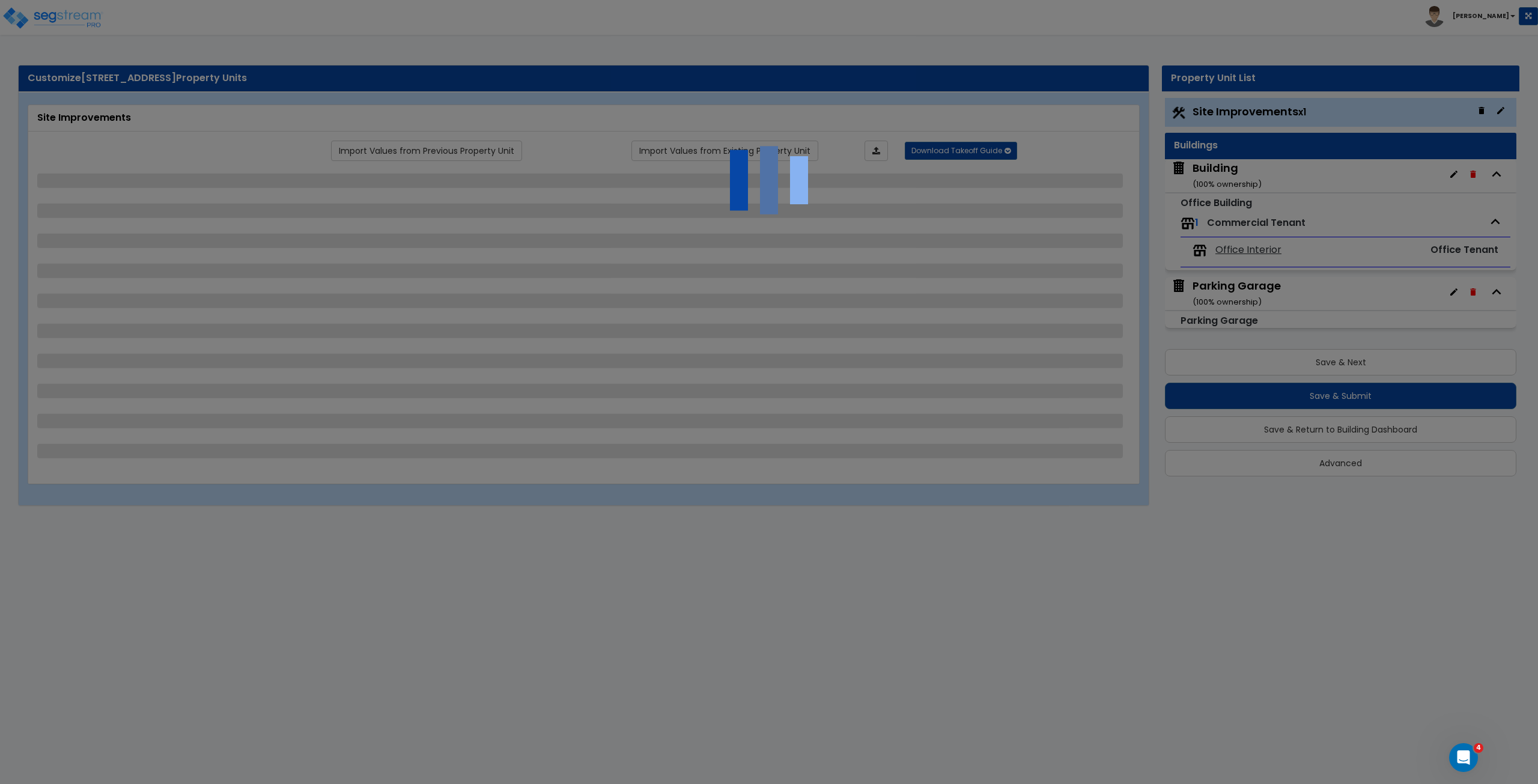
select select "1"
select select "4"
select select "1"
select select "2"
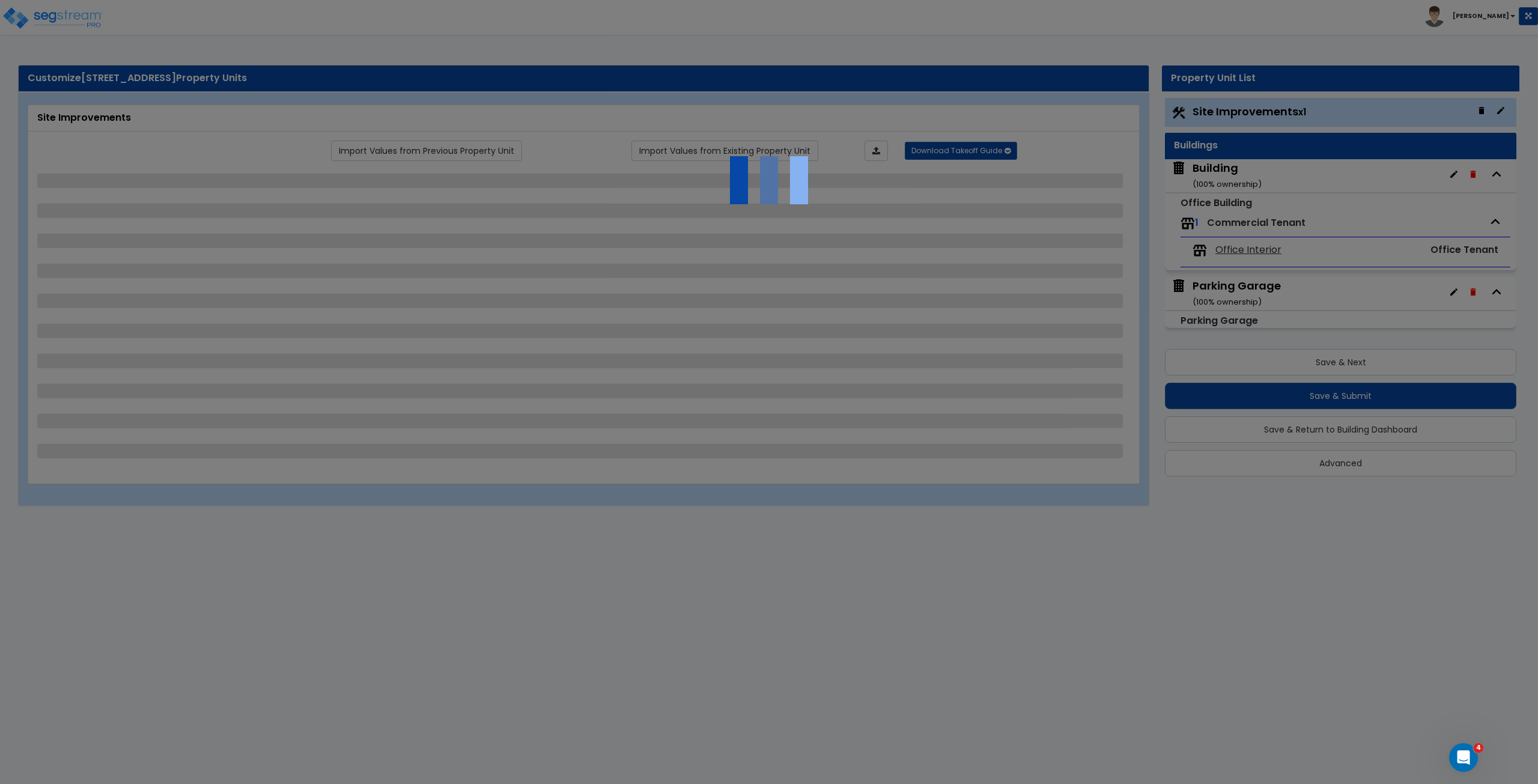
select select "2"
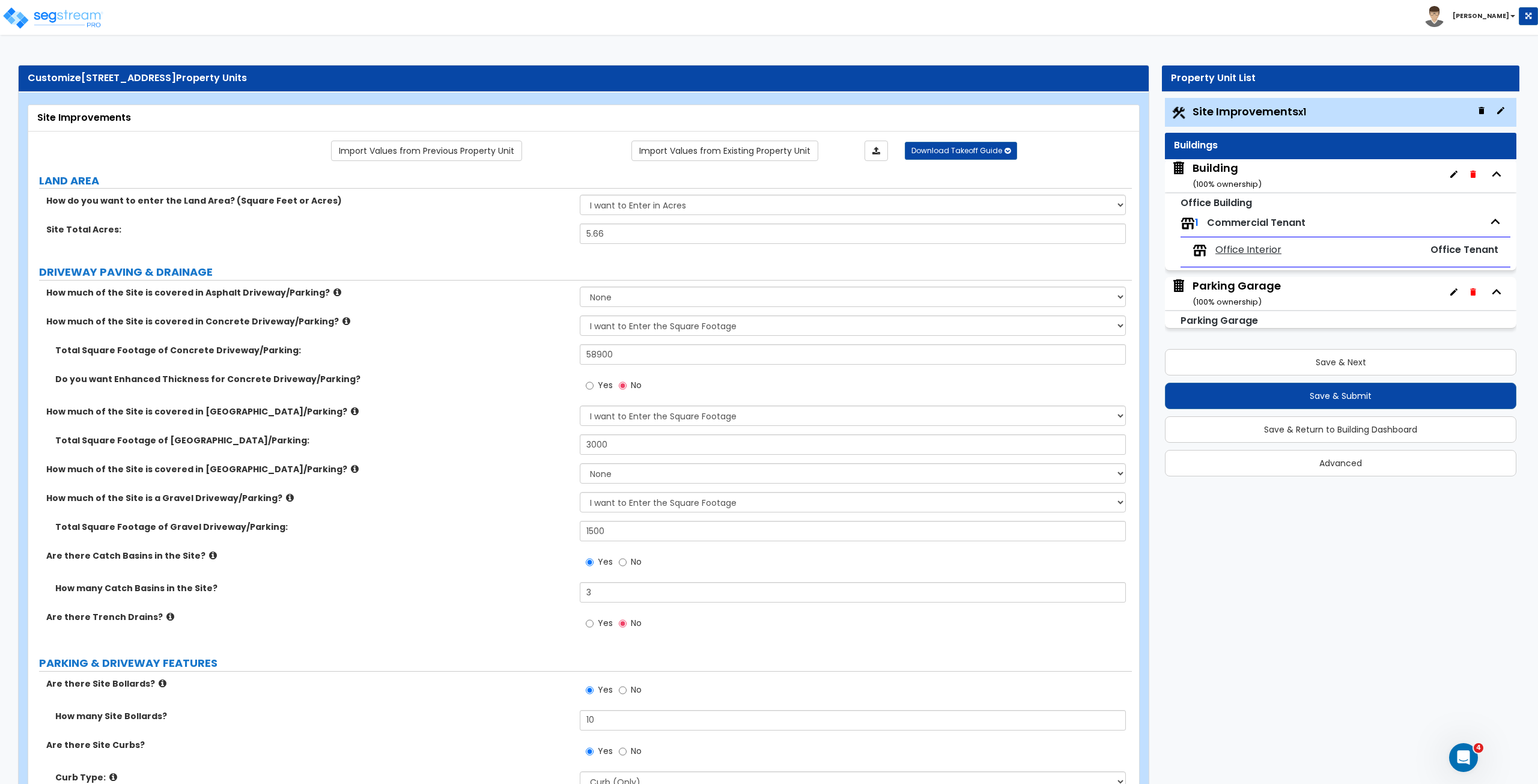
click at [509, 363] on div "Total Square Footage of Concrete Driveway/Parking: 58900" at bounding box center [580, 358] width 1104 height 29
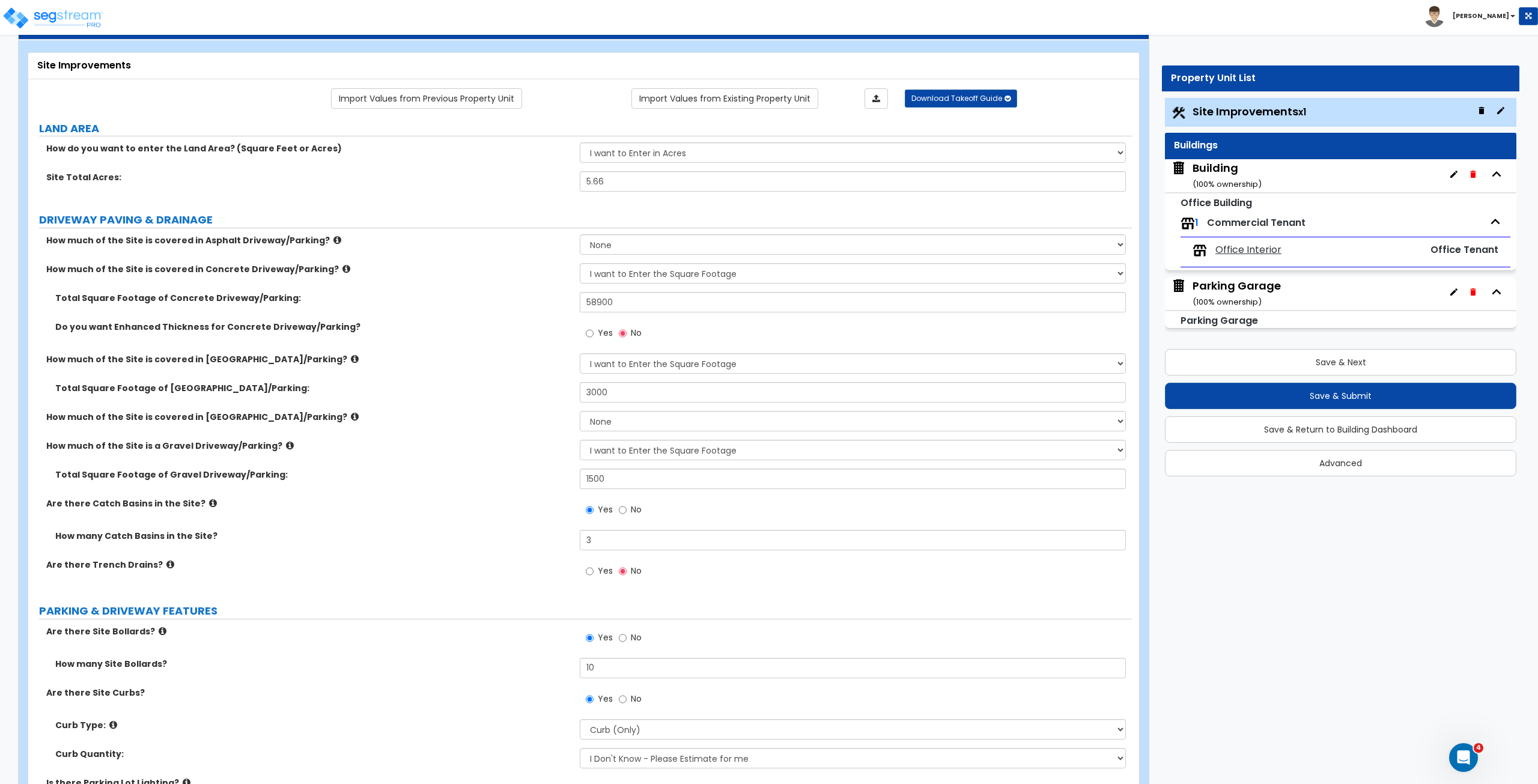
scroll to position [56, 0]
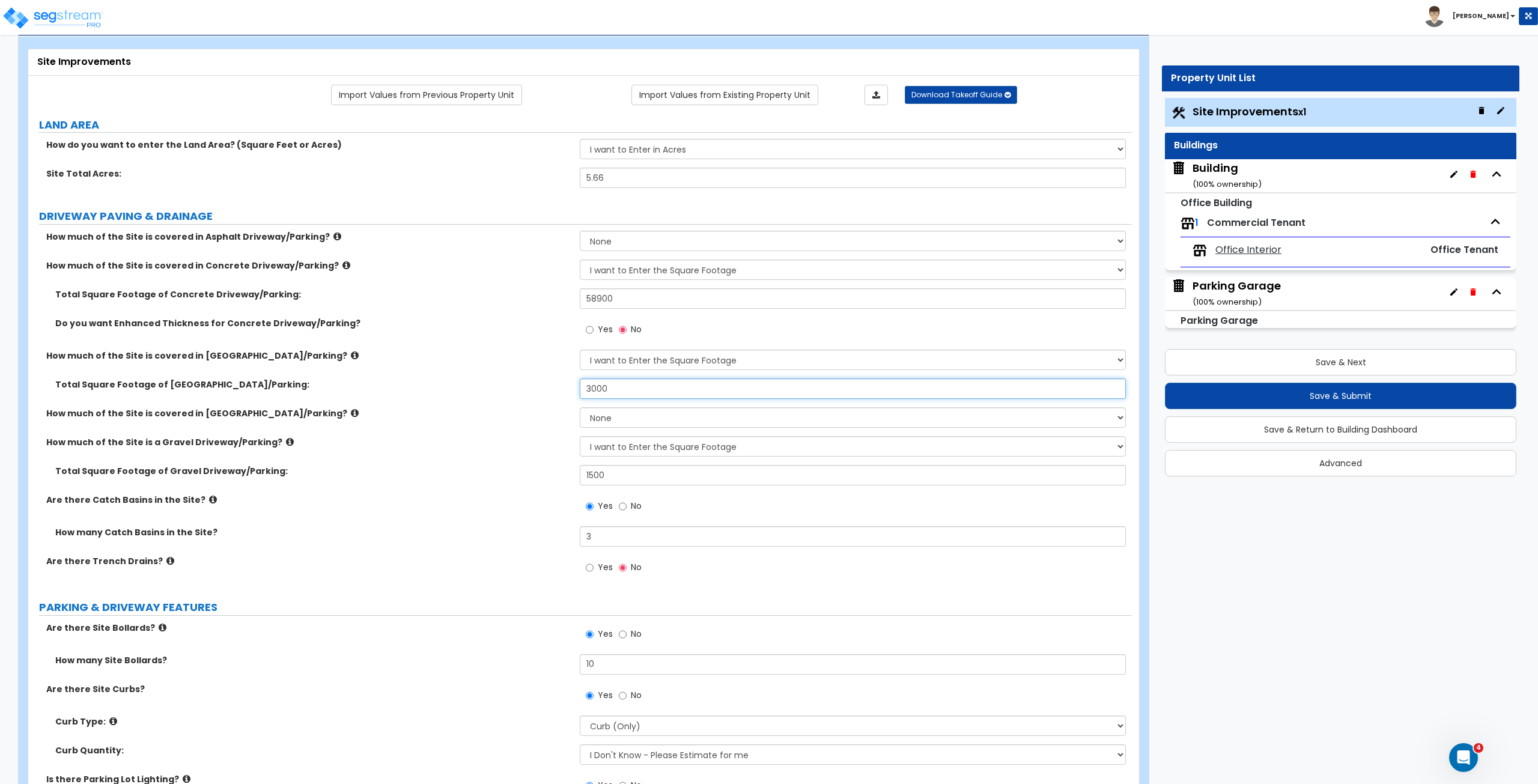
drag, startPoint x: 617, startPoint y: 386, endPoint x: 504, endPoint y: 388, distance: 113.0
click at [504, 388] on div "Total Square Footage of Brick Driveway/Parking: 3000" at bounding box center [580, 393] width 1104 height 29
type input "3,600"
click at [504, 388] on label "Total Square Footage of [GEOGRAPHIC_DATA]/Parking:" at bounding box center [313, 384] width 516 height 12
click at [622, 470] on input "1500" at bounding box center [853, 475] width 545 height 20
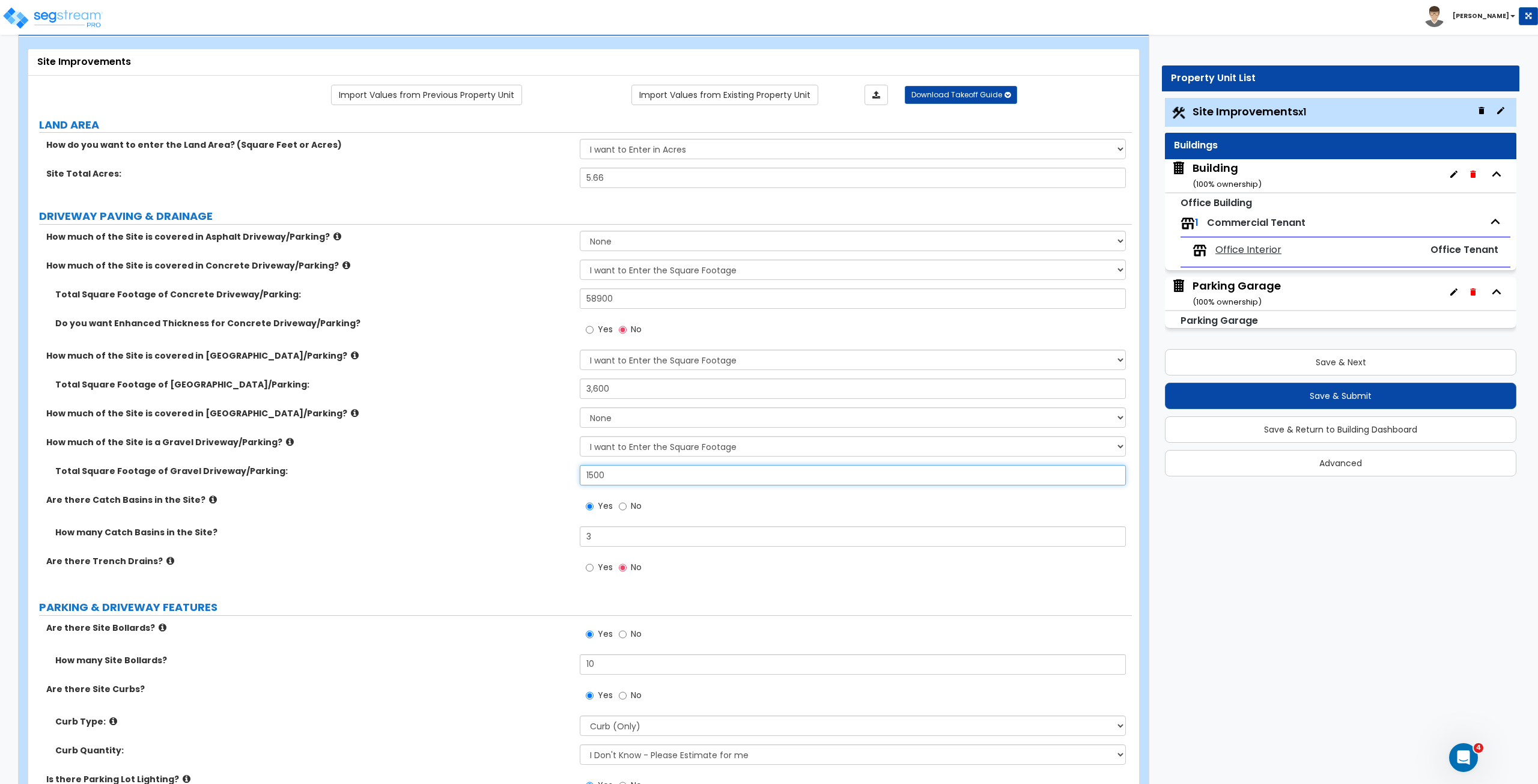
drag, startPoint x: 622, startPoint y: 470, endPoint x: 499, endPoint y: 453, distance: 124.2
click at [499, 453] on div "How much of the Site is covered in Asphalt Driveway/Parking? None I want to Ent…" at bounding box center [580, 409] width 1086 height 357
type input "2,750"
click at [507, 499] on label "Are there Catch Basins in the Site?" at bounding box center [308, 499] width 524 height 12
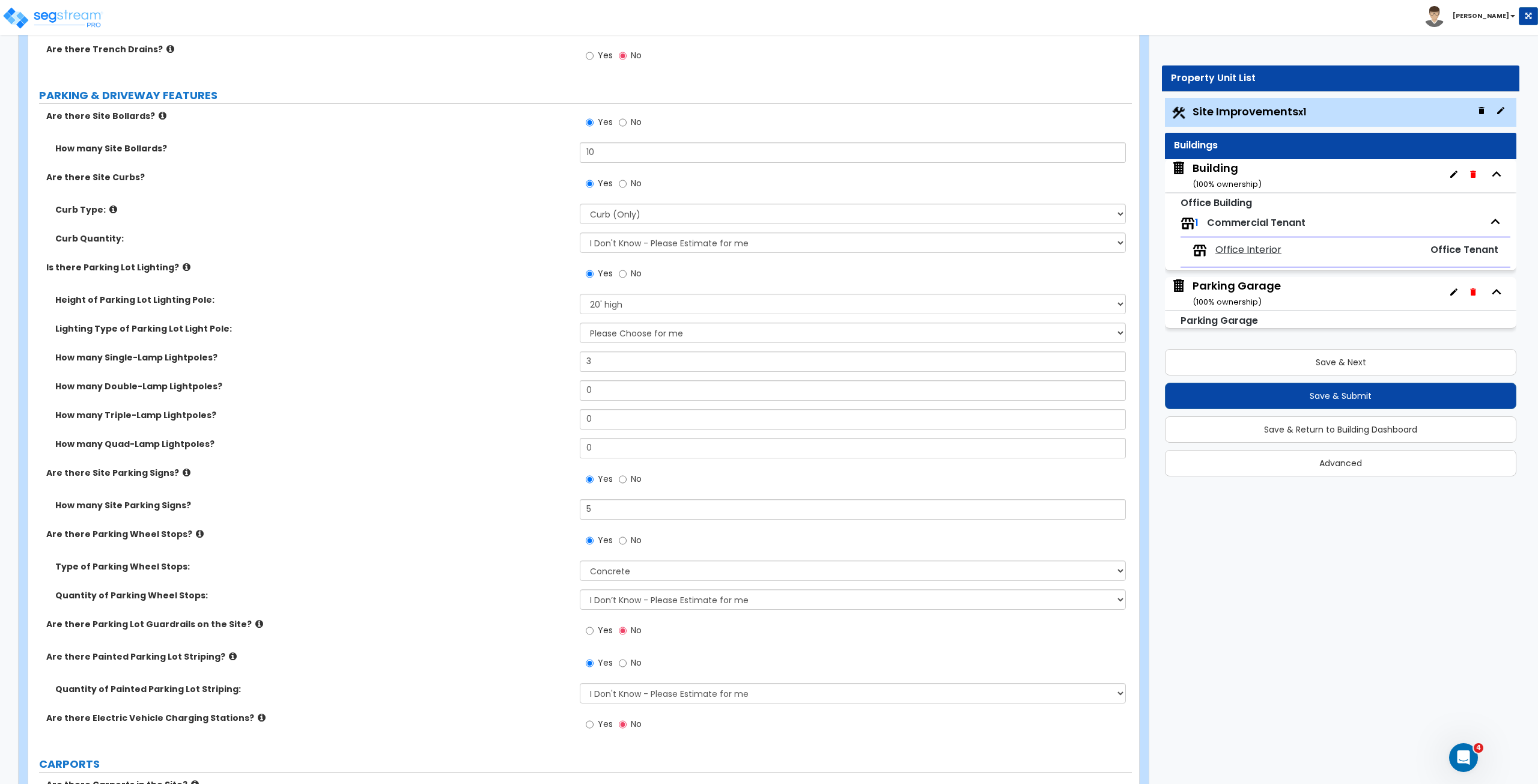
scroll to position [571, 0]
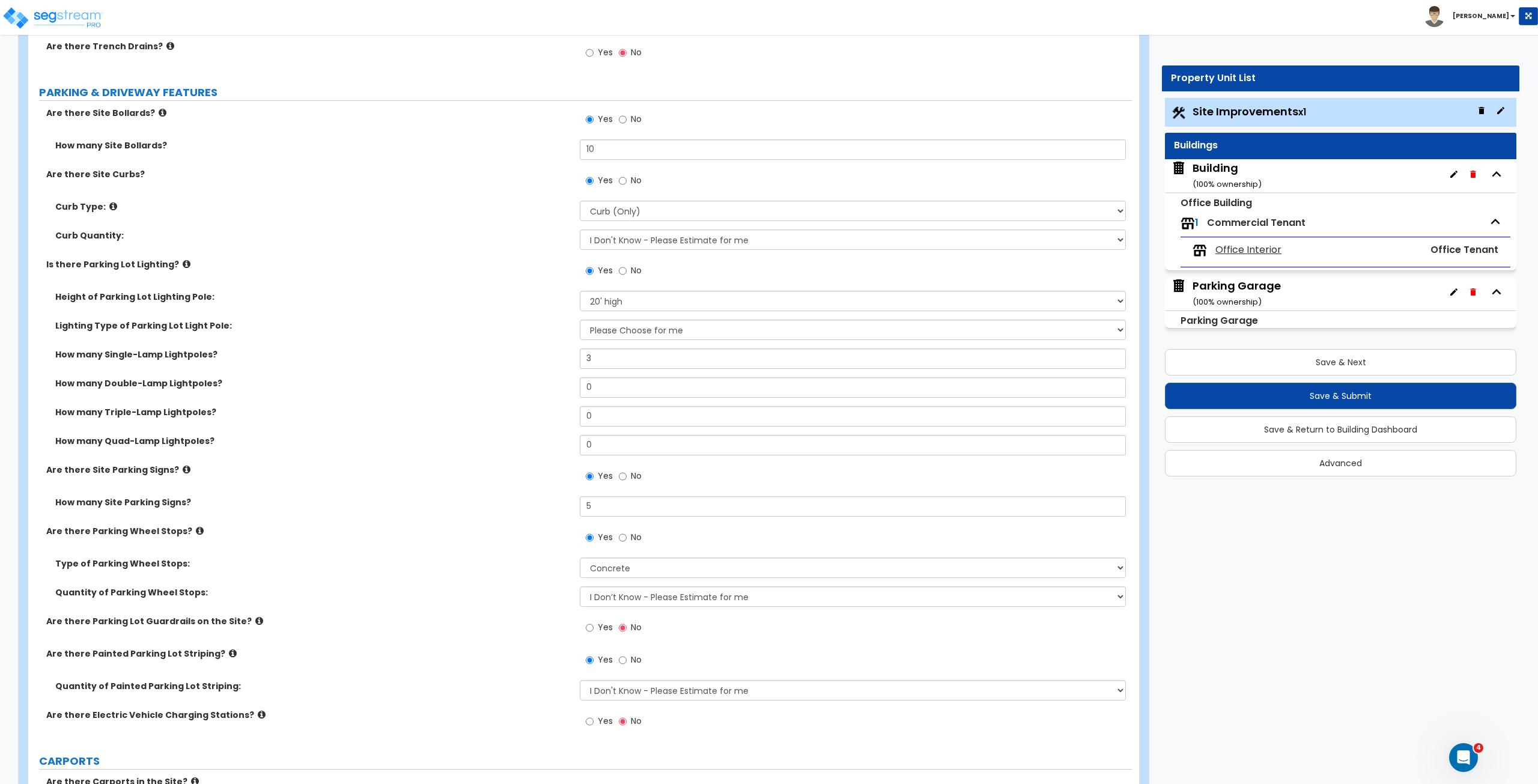
click at [506, 471] on label "Are there Site Parking Signs?" at bounding box center [308, 470] width 524 height 12
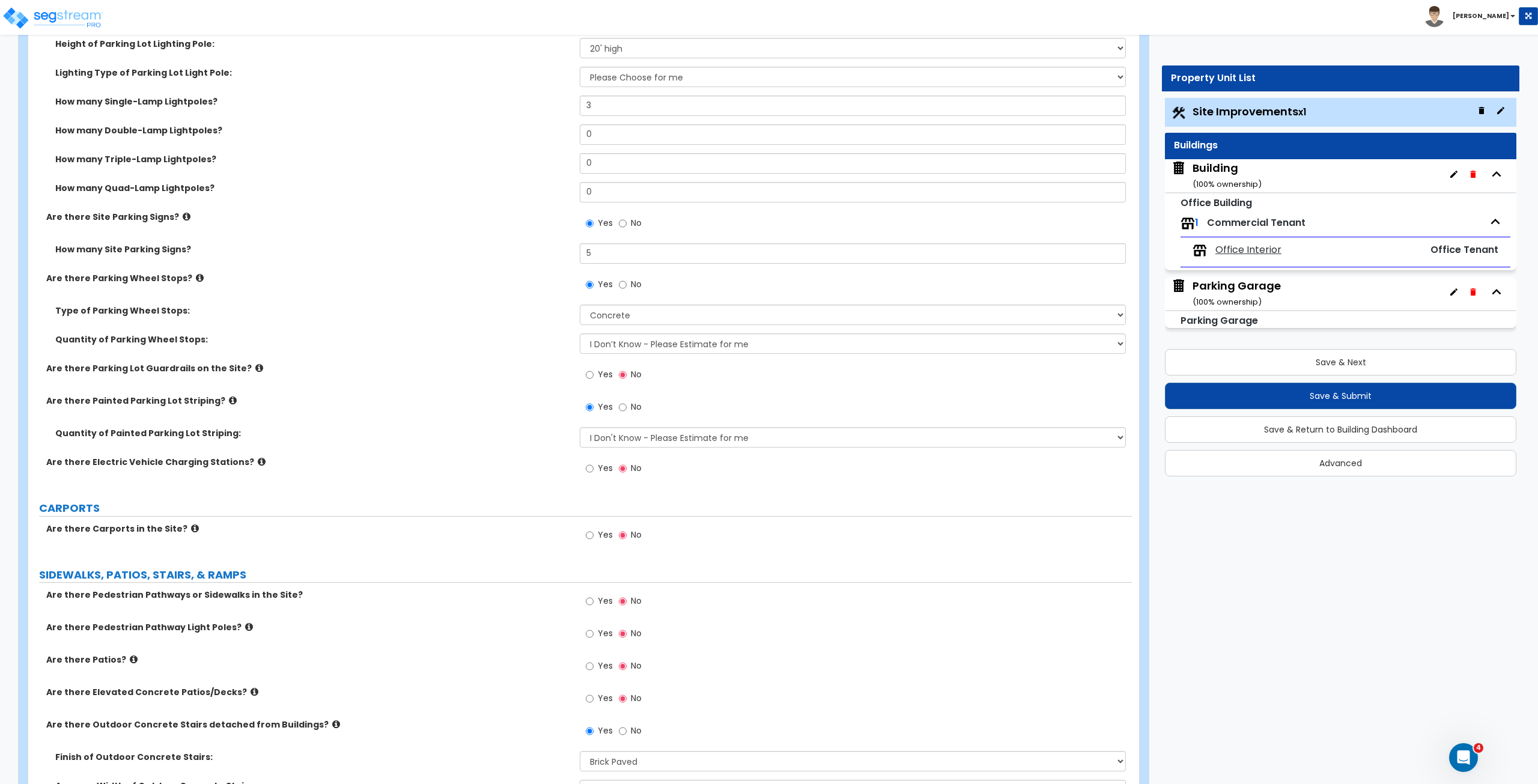
scroll to position [824, 0]
click at [588, 597] on input "Yes" at bounding box center [589, 600] width 8 height 13
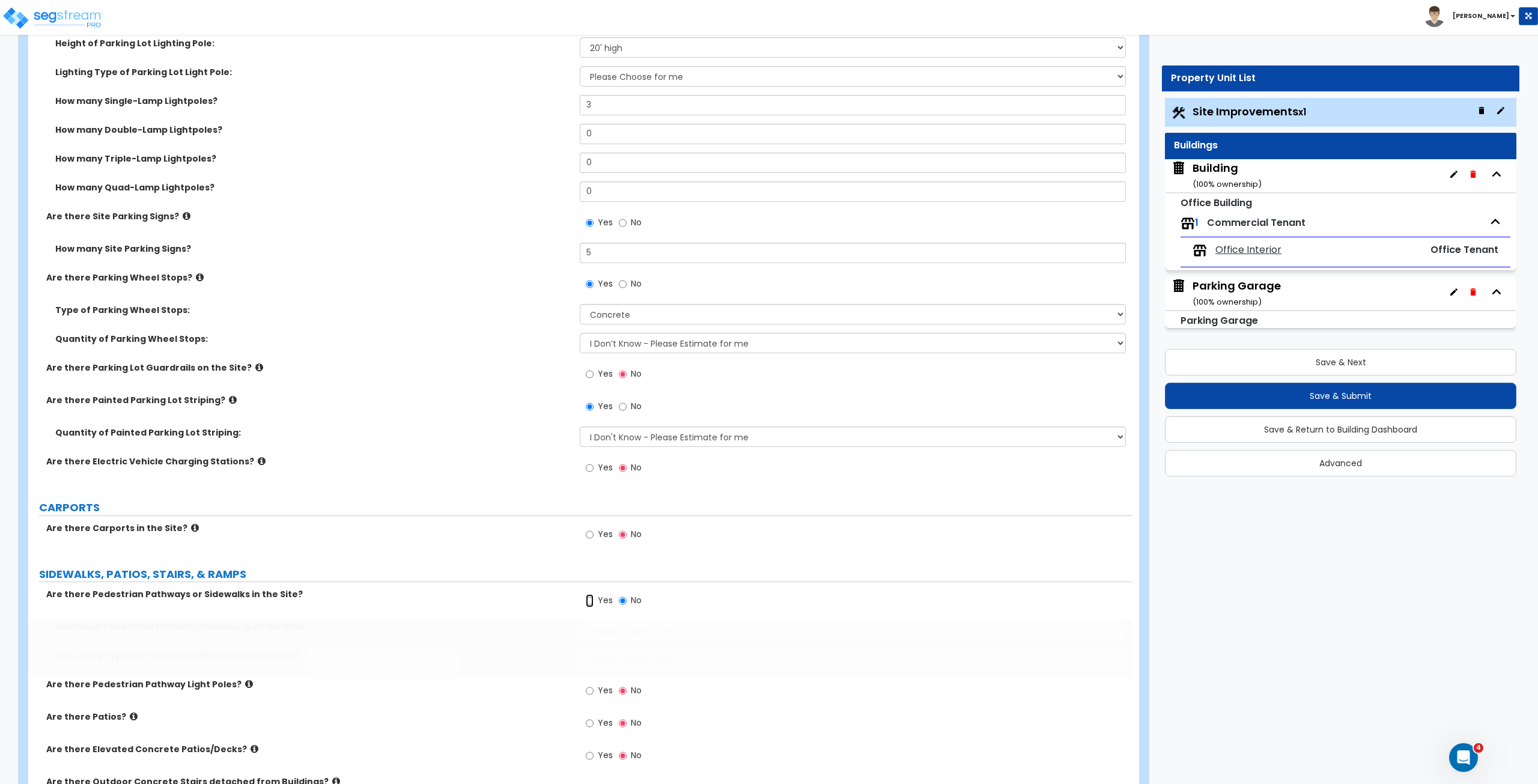
radio input "true"
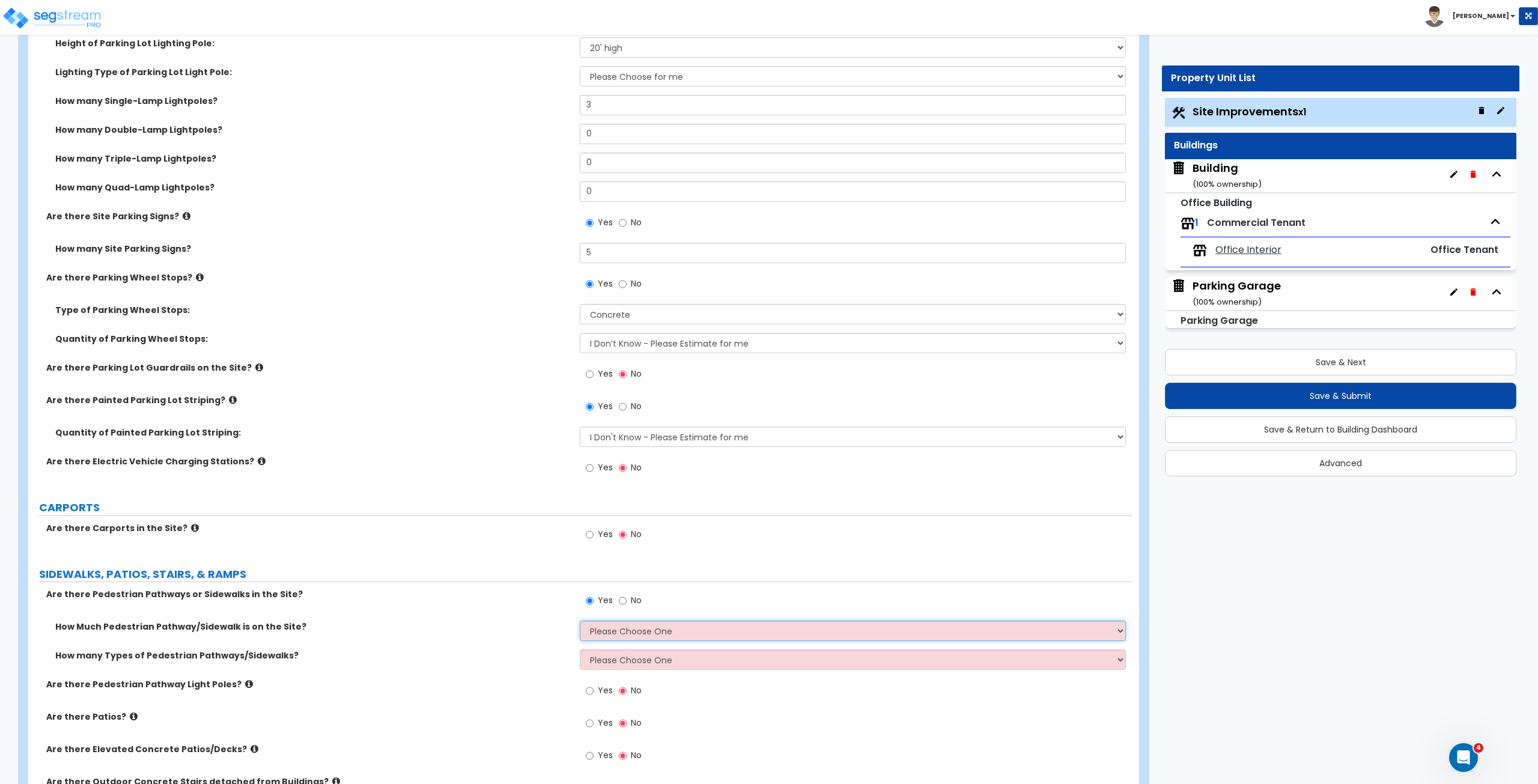
click at [620, 628] on select "Please Choose One I Don't Know, Please Estimate For Me Enter Linear Footage" at bounding box center [853, 630] width 545 height 20
select select "1"
click at [580, 620] on select "Please Choose One I Don't Know, Please Estimate For Me Enter Linear Footage" at bounding box center [853, 630] width 545 height 20
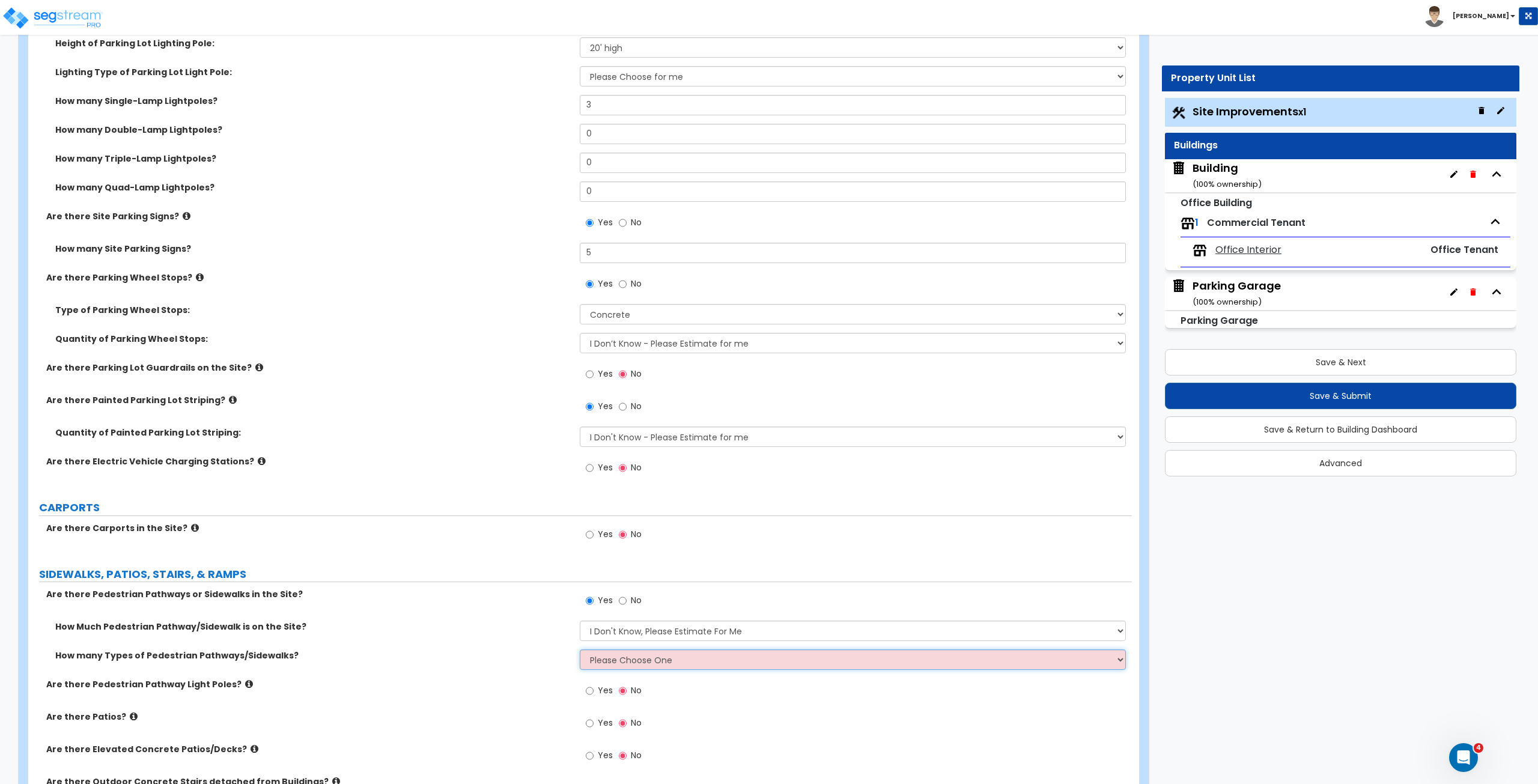
click at [597, 655] on select "Please Choose One 1 2 3" at bounding box center [853, 659] width 545 height 20
select select "1"
click at [580, 649] on select "Please Choose One 1 2 3" at bounding box center [853, 659] width 545 height 20
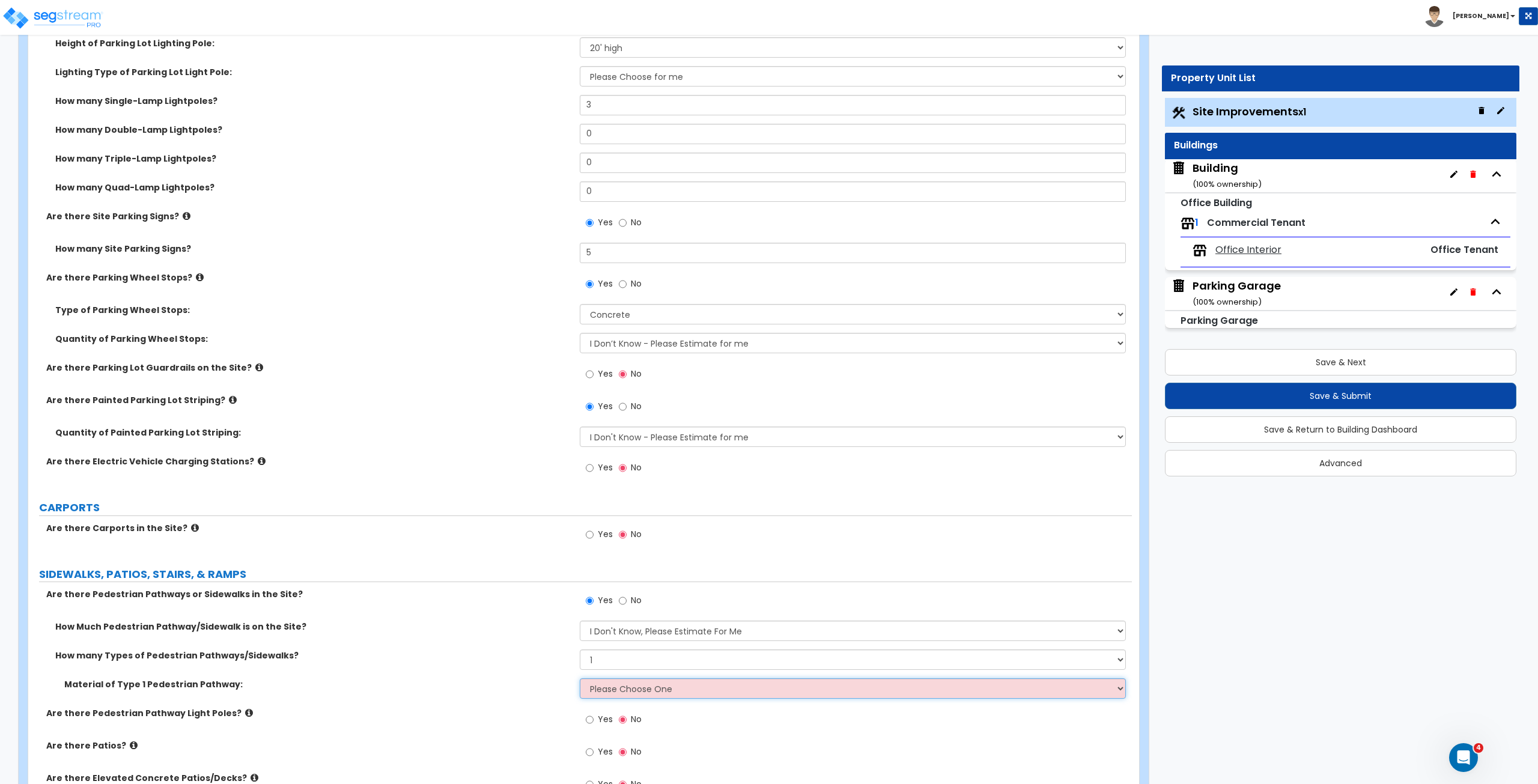
click at [603, 690] on select "Please Choose One Bare Concrete Stamped Concrete Brick Pavers Stone Pavers Wood…" at bounding box center [853, 688] width 545 height 20
select select "2"
click at [580, 678] on select "Please Choose One Bare Concrete Stamped Concrete Brick Pavers Stone Pavers Wood…" at bounding box center [853, 688] width 545 height 20
click at [530, 620] on label "How Much Pedestrian Pathway/Sidewalk is on the Site?" at bounding box center [313, 626] width 516 height 12
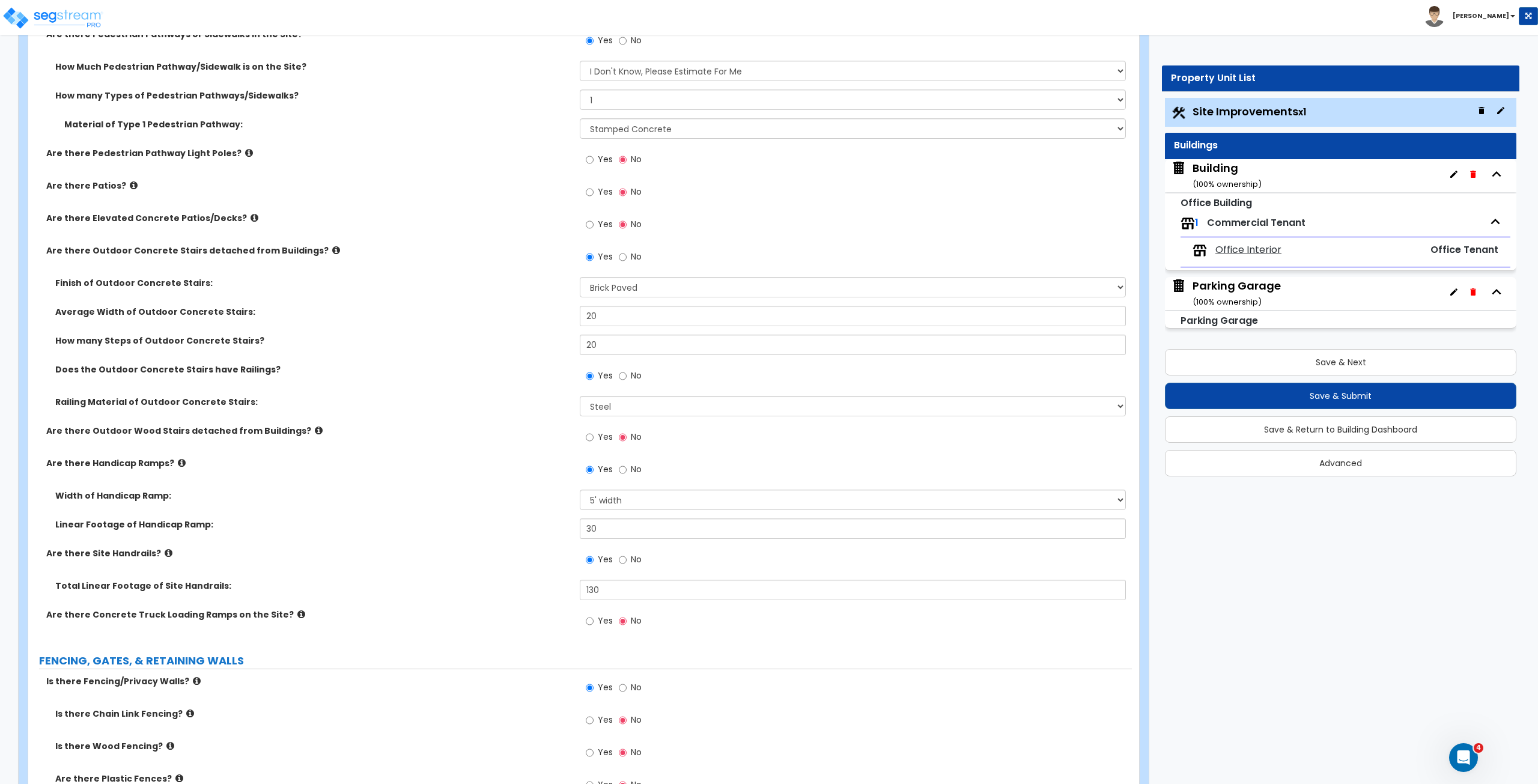
scroll to position [1386, 0]
click at [583, 614] on div "Yes No" at bounding box center [614, 619] width 68 height 28
click at [588, 616] on input "Yes" at bounding box center [589, 619] width 8 height 13
radio input "true"
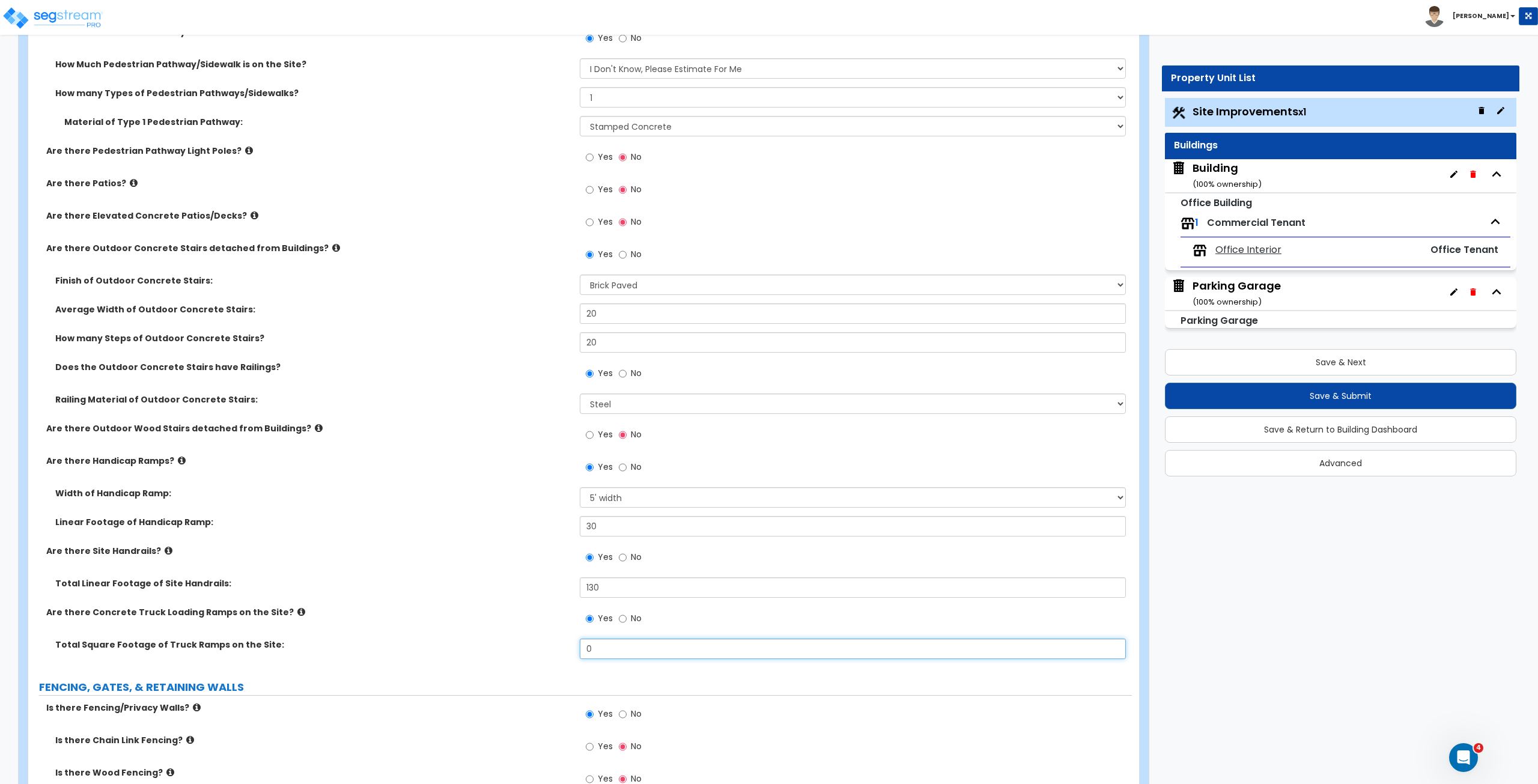
click at [607, 644] on input "0" at bounding box center [853, 648] width 545 height 20
drag, startPoint x: 600, startPoint y: 646, endPoint x: 574, endPoint y: 645, distance: 26.0
click at [574, 645] on div "Total Square Footage of Truck Ramps on the Site: 0" at bounding box center [580, 653] width 1104 height 29
type input "1,000"
click at [574, 645] on div "Total Square Footage of Truck Ramps on the Site:" at bounding box center [304, 644] width 552 height 12
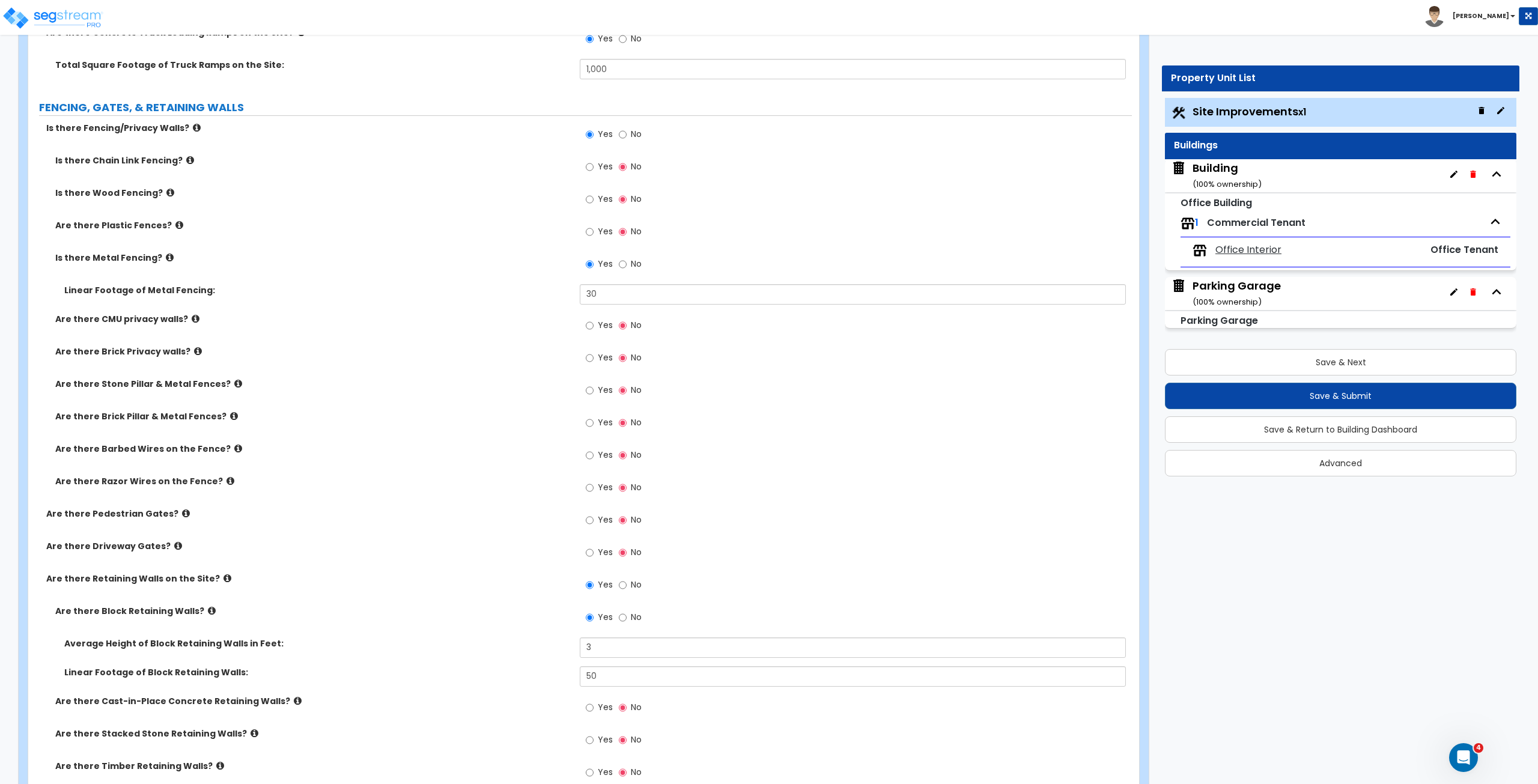
scroll to position [2015, 0]
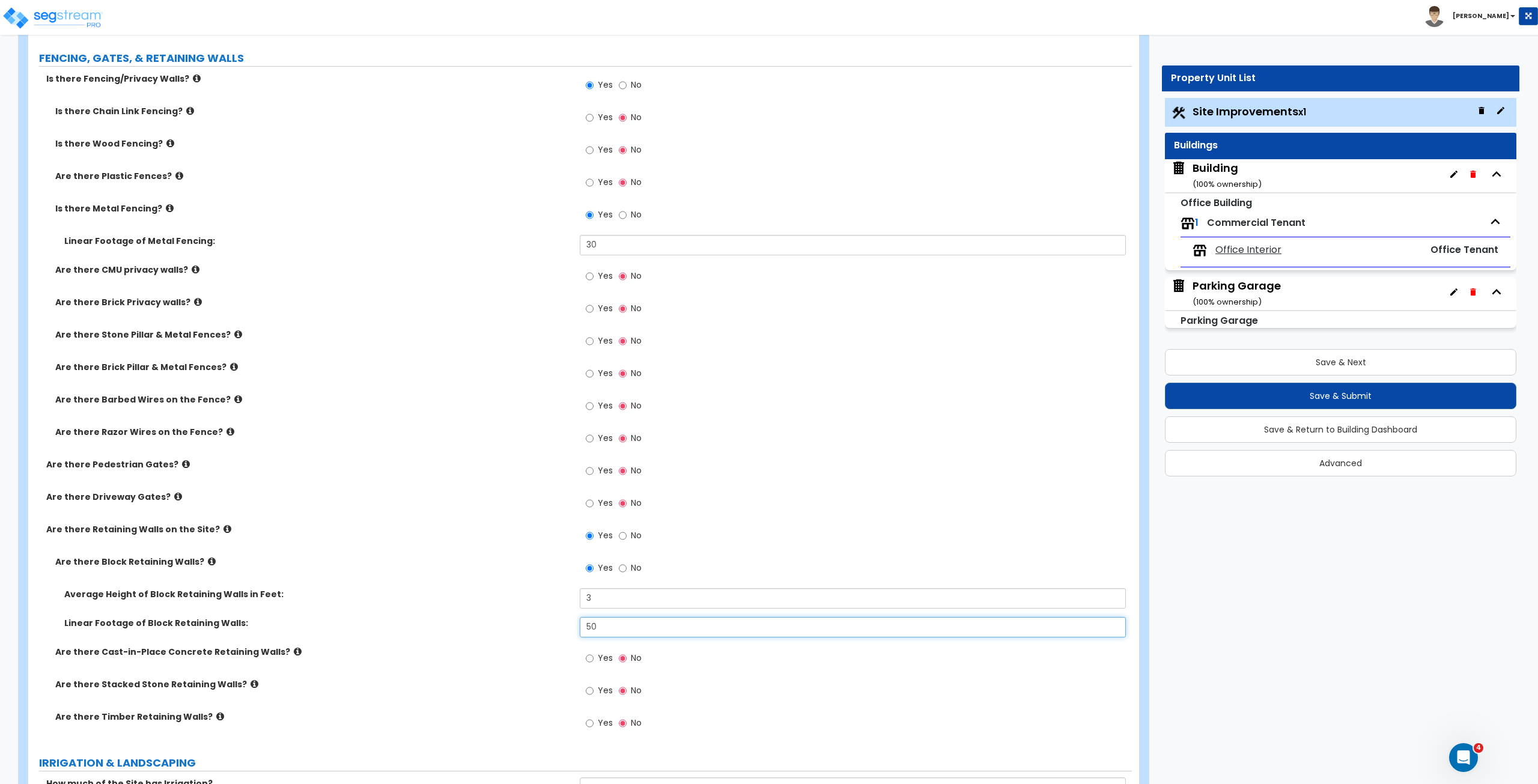
drag, startPoint x: 595, startPoint y: 626, endPoint x: 561, endPoint y: 628, distance: 34.1
click at [561, 628] on div "Linear Footage of Block Retaining Walls: 50" at bounding box center [580, 631] width 1104 height 29
type input "100"
click at [561, 628] on div "Linear Footage of Block Retaining Walls: 100" at bounding box center [580, 631] width 1104 height 29
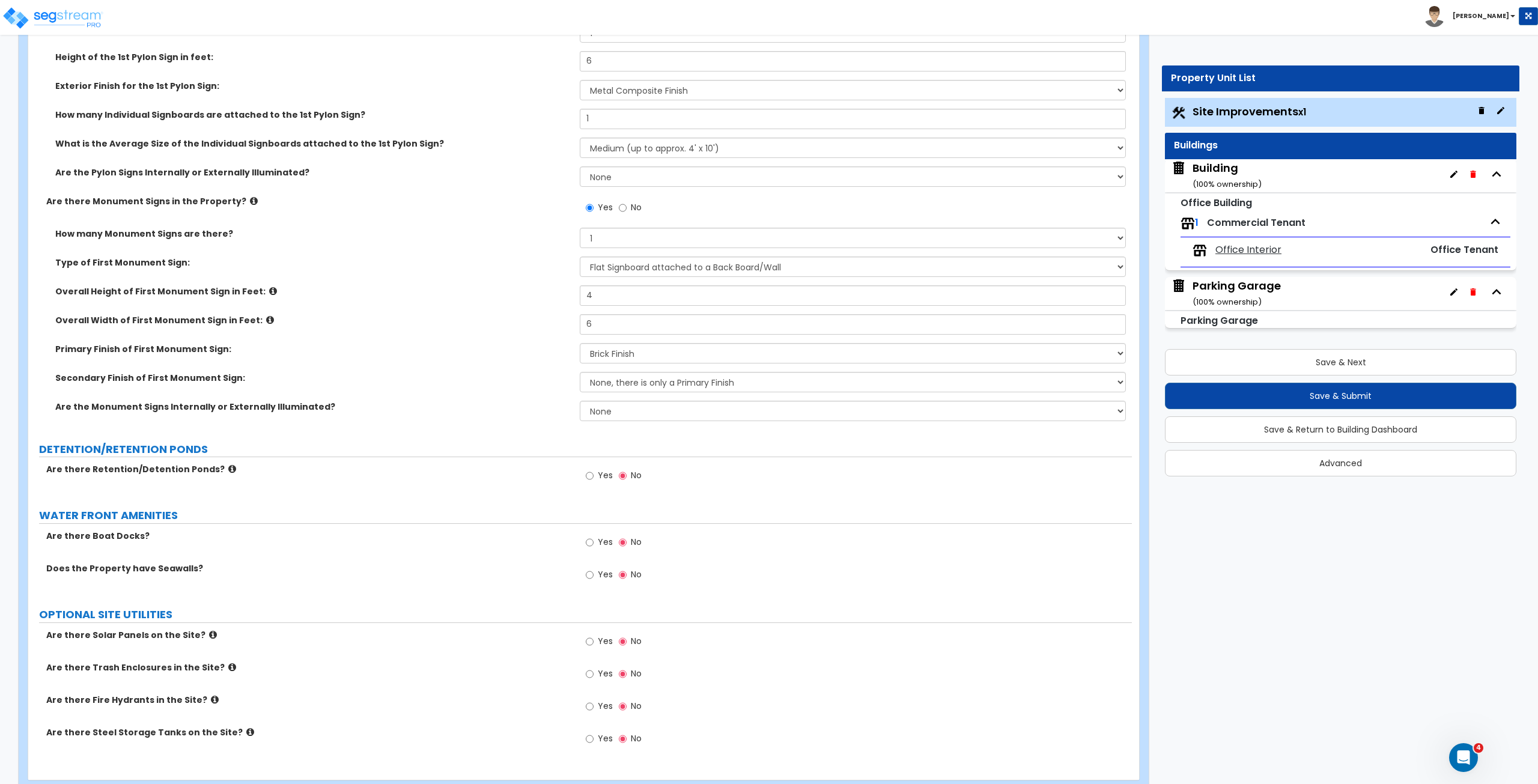
scroll to position [3438, 0]
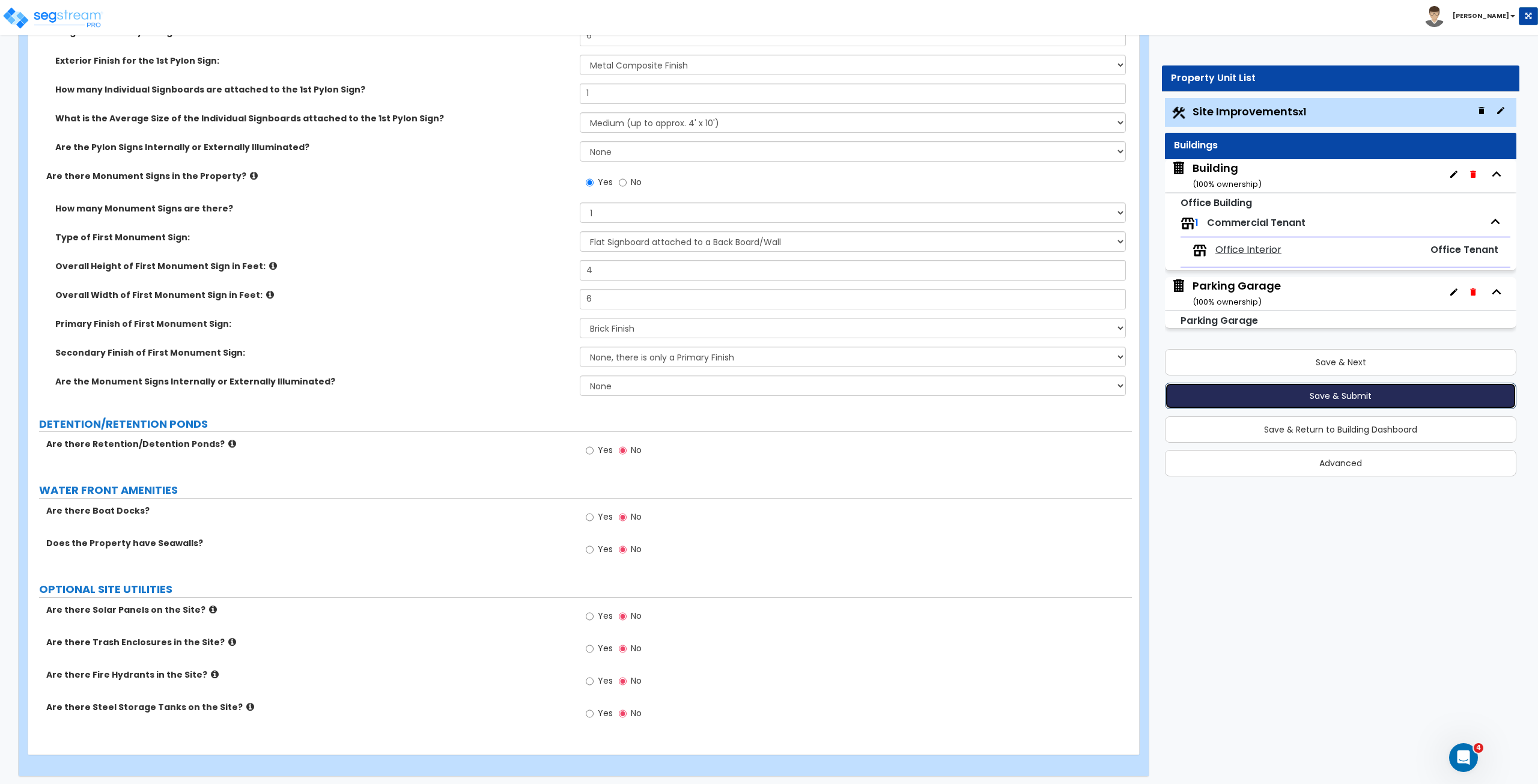
click at [1287, 394] on button "Save & Submit" at bounding box center [1340, 396] width 351 height 26
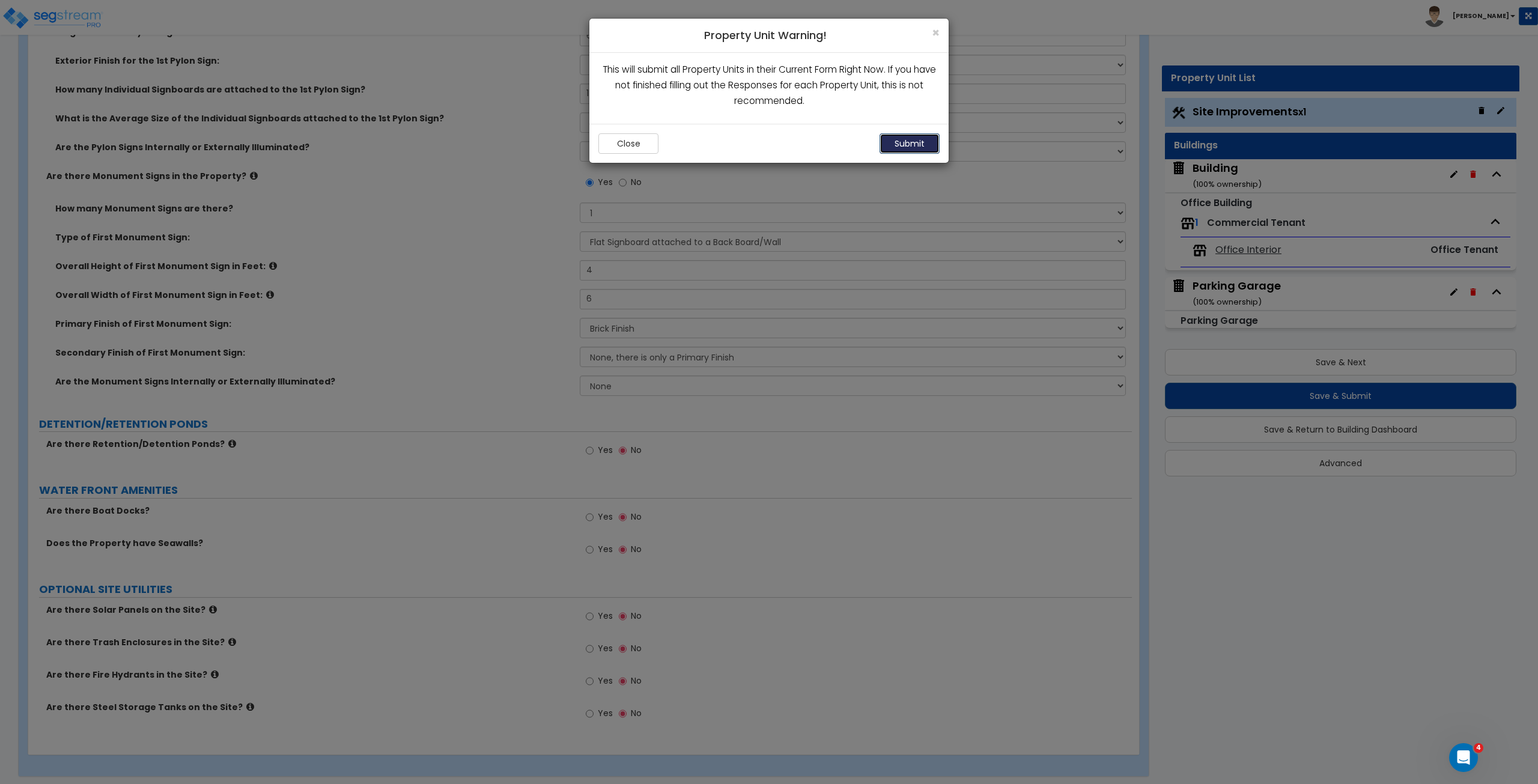
click at [906, 145] on button "Submit" at bounding box center [909, 143] width 60 height 20
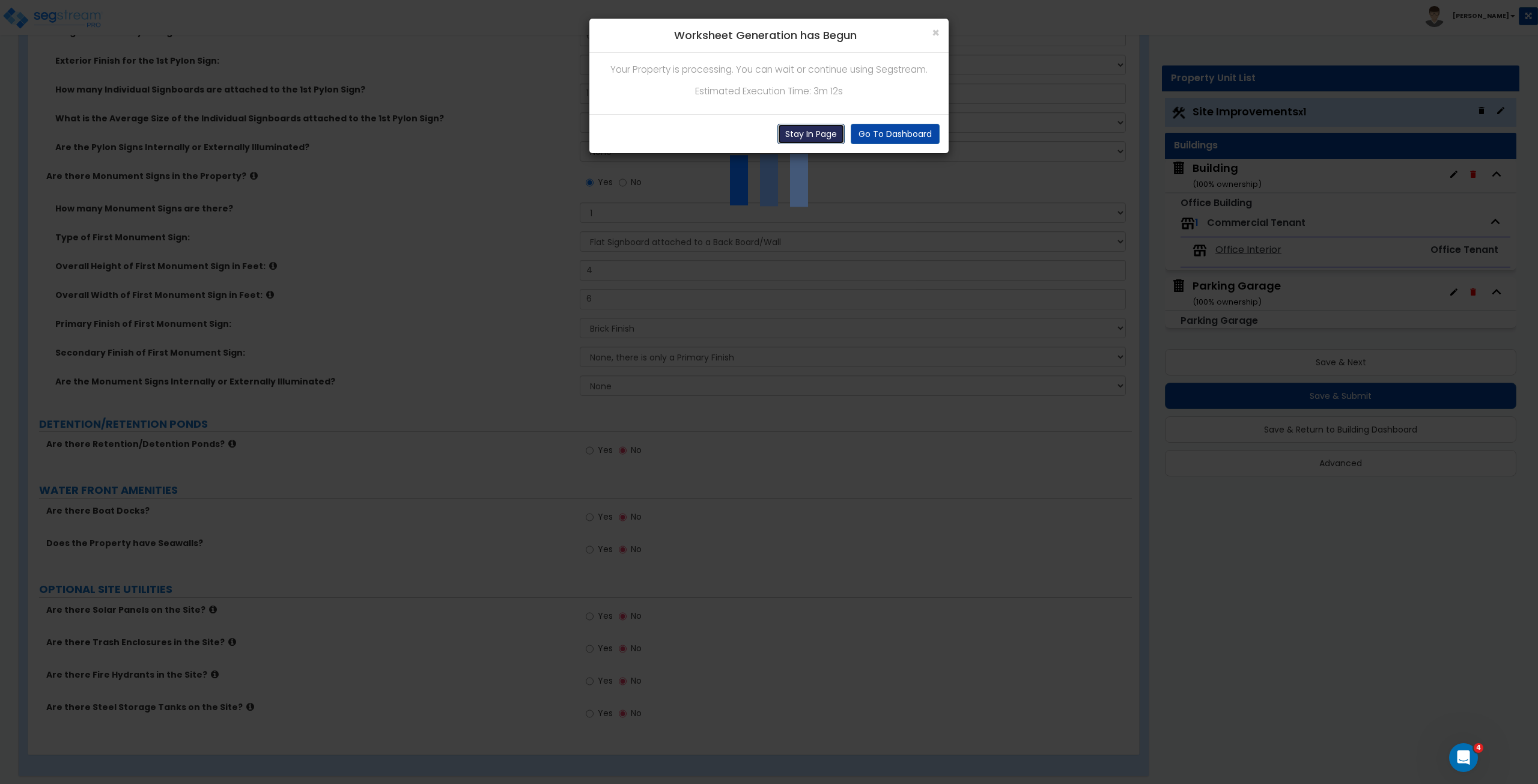
click at [810, 135] on button "Stay In Page" at bounding box center [810, 133] width 67 height 20
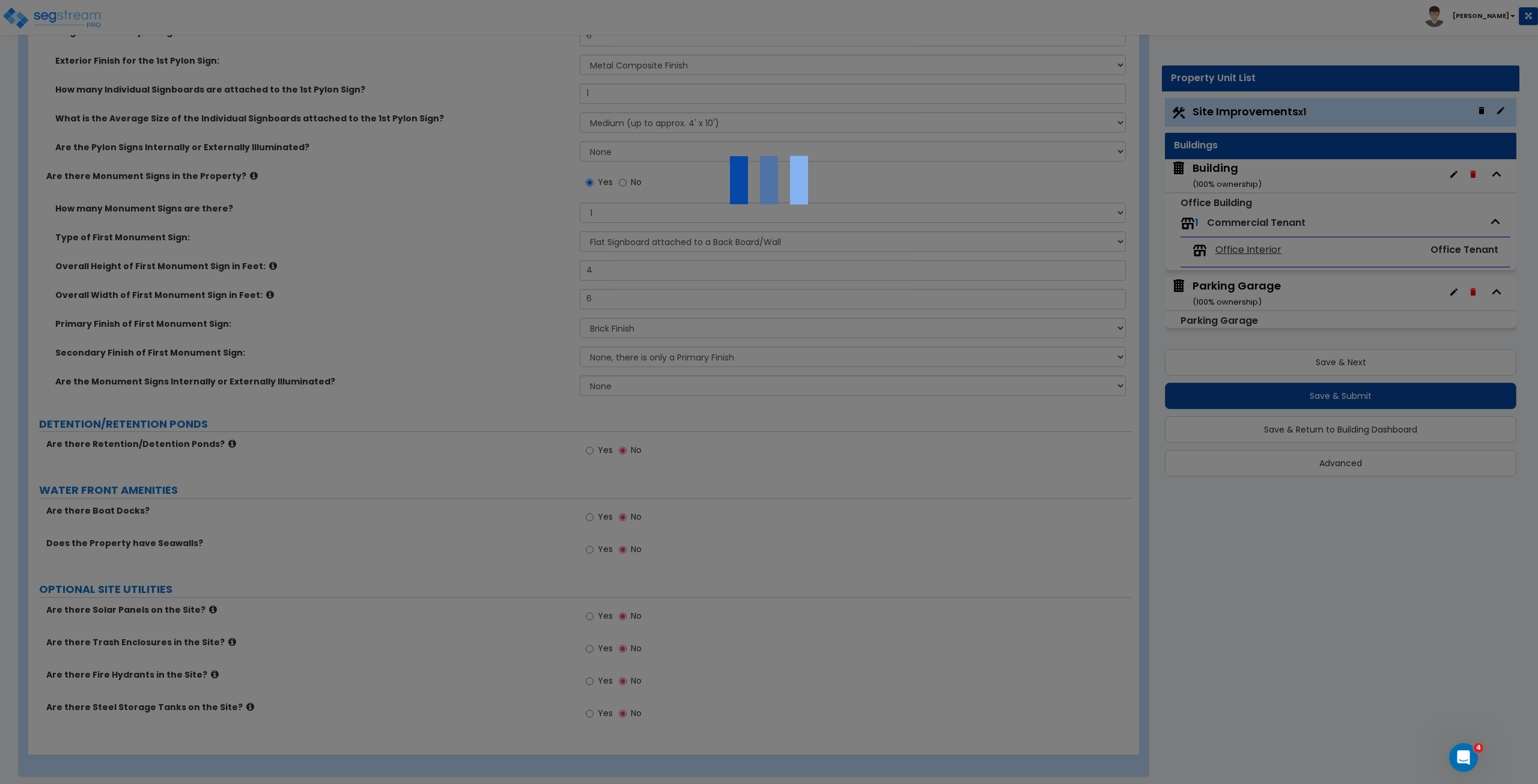
click at [810, 135] on img at bounding box center [769, 180] width 120 height 120
